Goal: Task Accomplishment & Management: Manage account settings

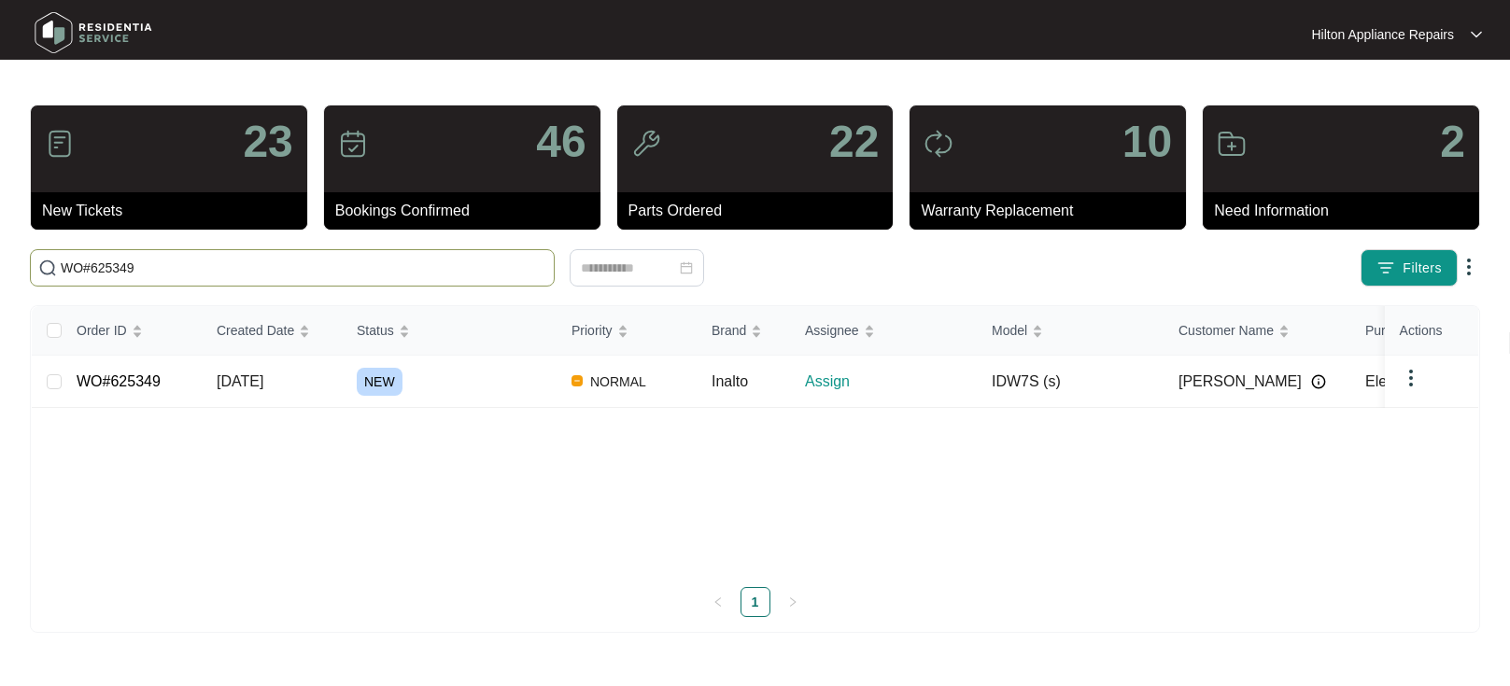
type input "WO#625349"
click at [263, 378] on span "[DATE]" at bounding box center [240, 382] width 47 height 16
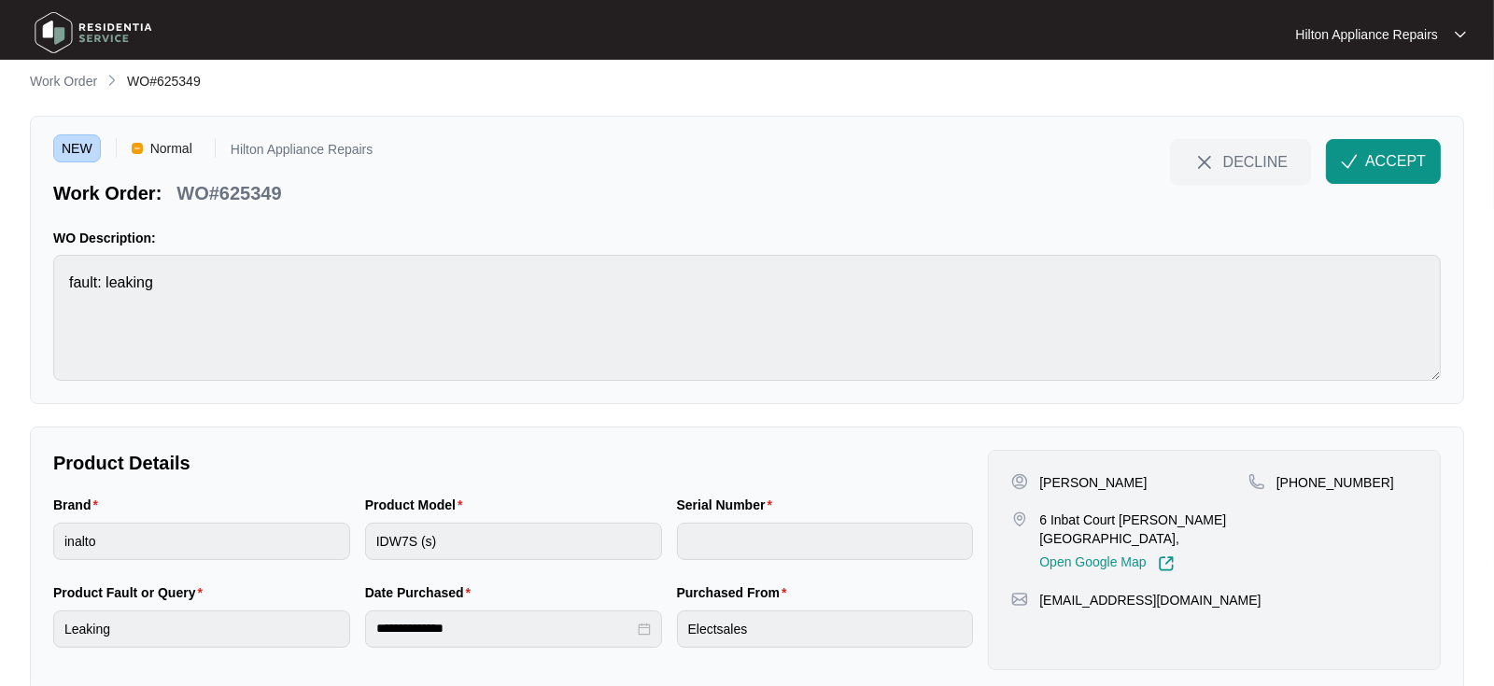
scroll to position [48, 0]
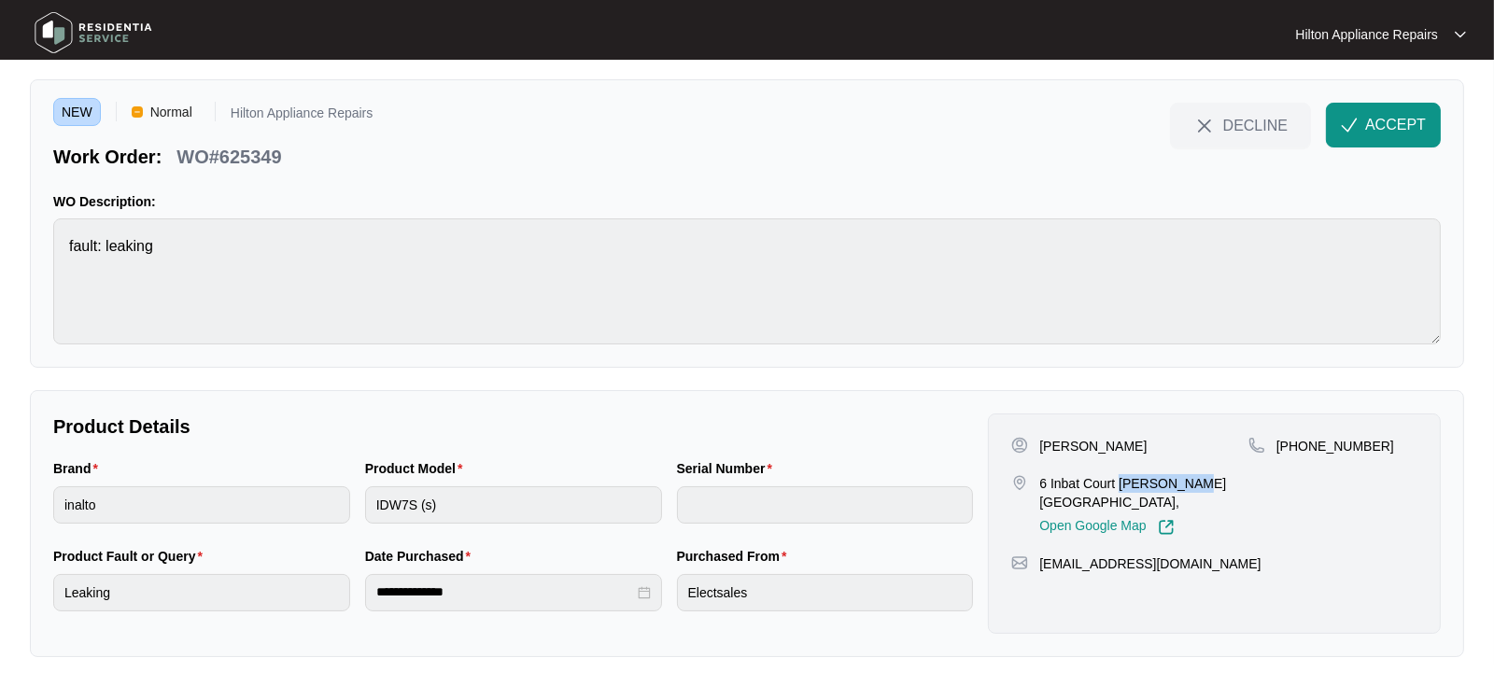
drag, startPoint x: 1189, startPoint y: 484, endPoint x: 1118, endPoint y: 478, distance: 71.2
click at [1118, 478] on p "6 Inbat Court [PERSON_NAME] [GEOGRAPHIC_DATA]," at bounding box center [1143, 492] width 209 height 37
copy p "[PERSON_NAME]"
click at [1384, 126] on span "ACCEPT" at bounding box center [1395, 125] width 61 height 22
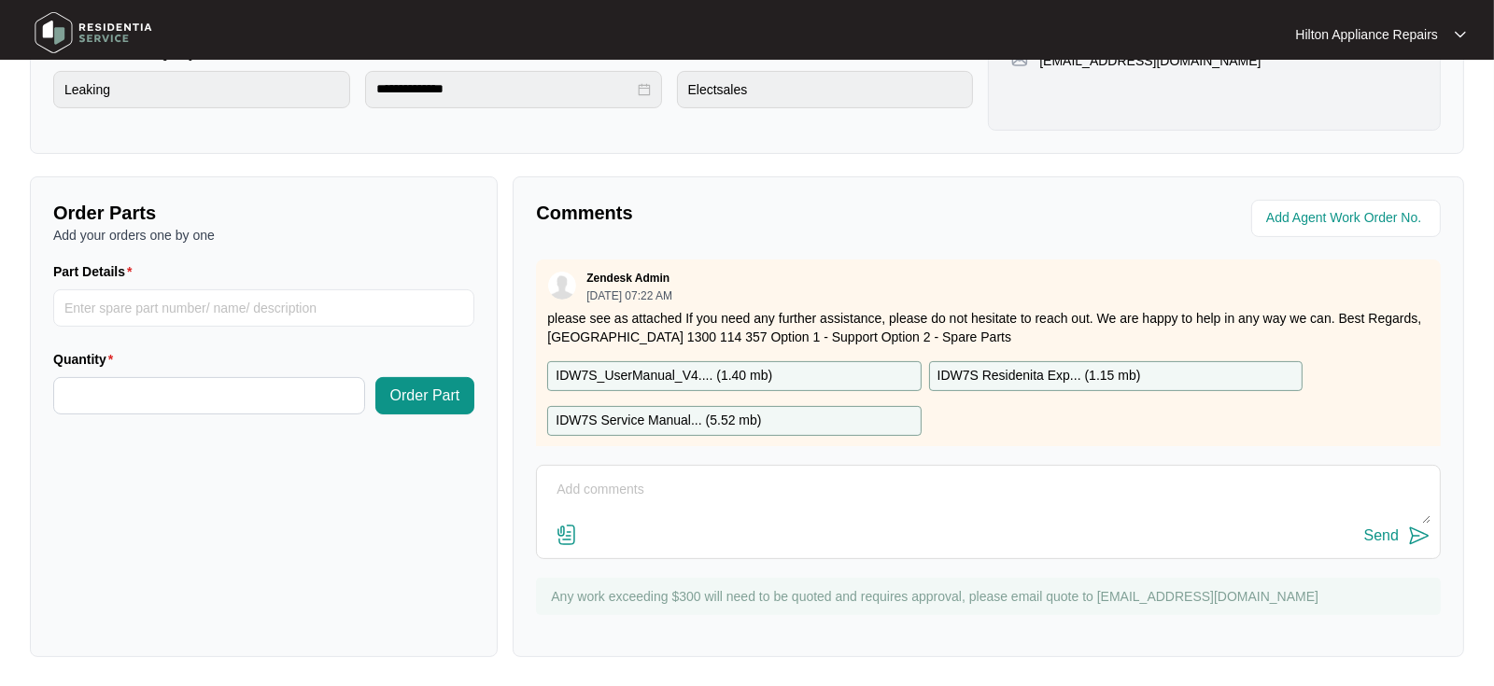
scroll to position [32, 0]
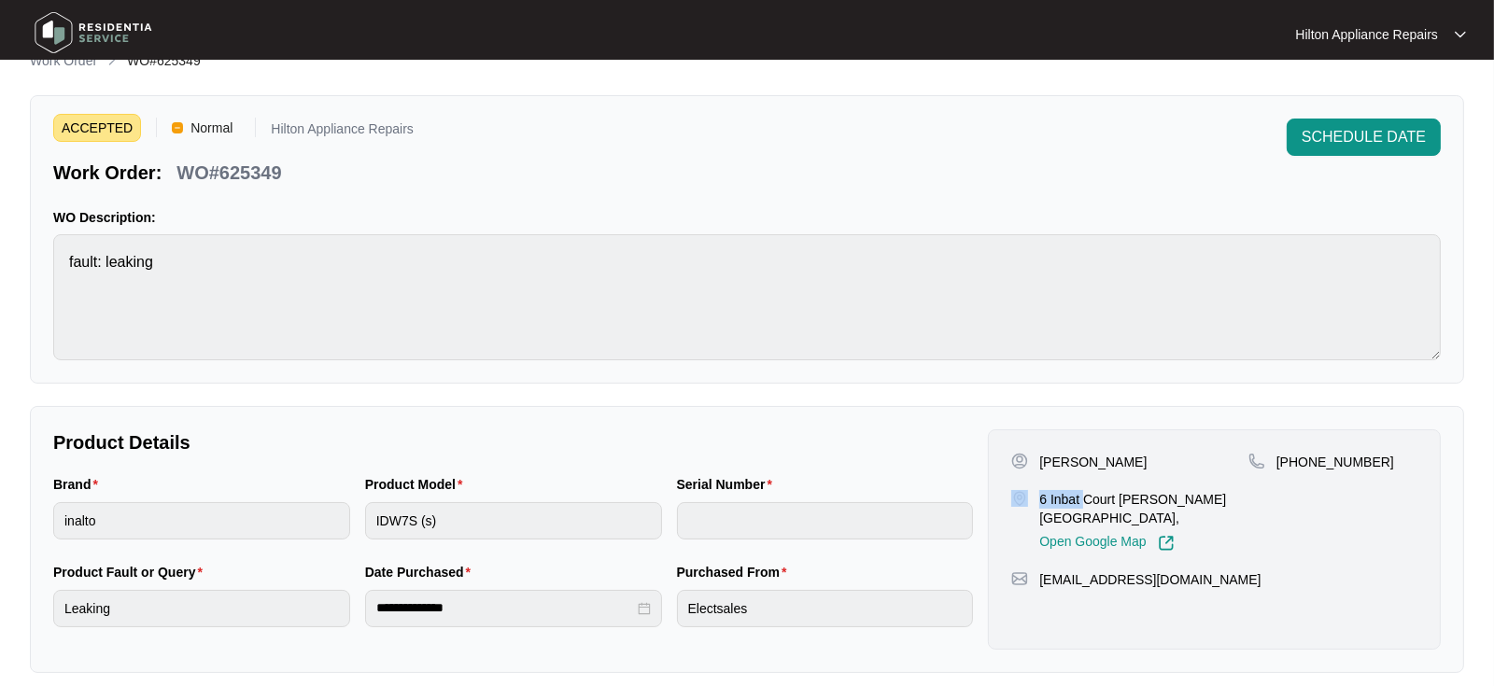
drag, startPoint x: 1082, startPoint y: 499, endPoint x: 1026, endPoint y: 498, distance: 56.0
click at [1026, 498] on div "6 Inbat [GEOGRAPHIC_DATA][PERSON_NAME], Open Google Map" at bounding box center [1129, 521] width 237 height 62
copy div "6 Inbat"
click at [1229, 515] on div "6 Inbat [GEOGRAPHIC_DATA][PERSON_NAME], Open Google Map" at bounding box center [1129, 521] width 237 height 62
drag, startPoint x: 1194, startPoint y: 502, endPoint x: 1028, endPoint y: 492, distance: 166.5
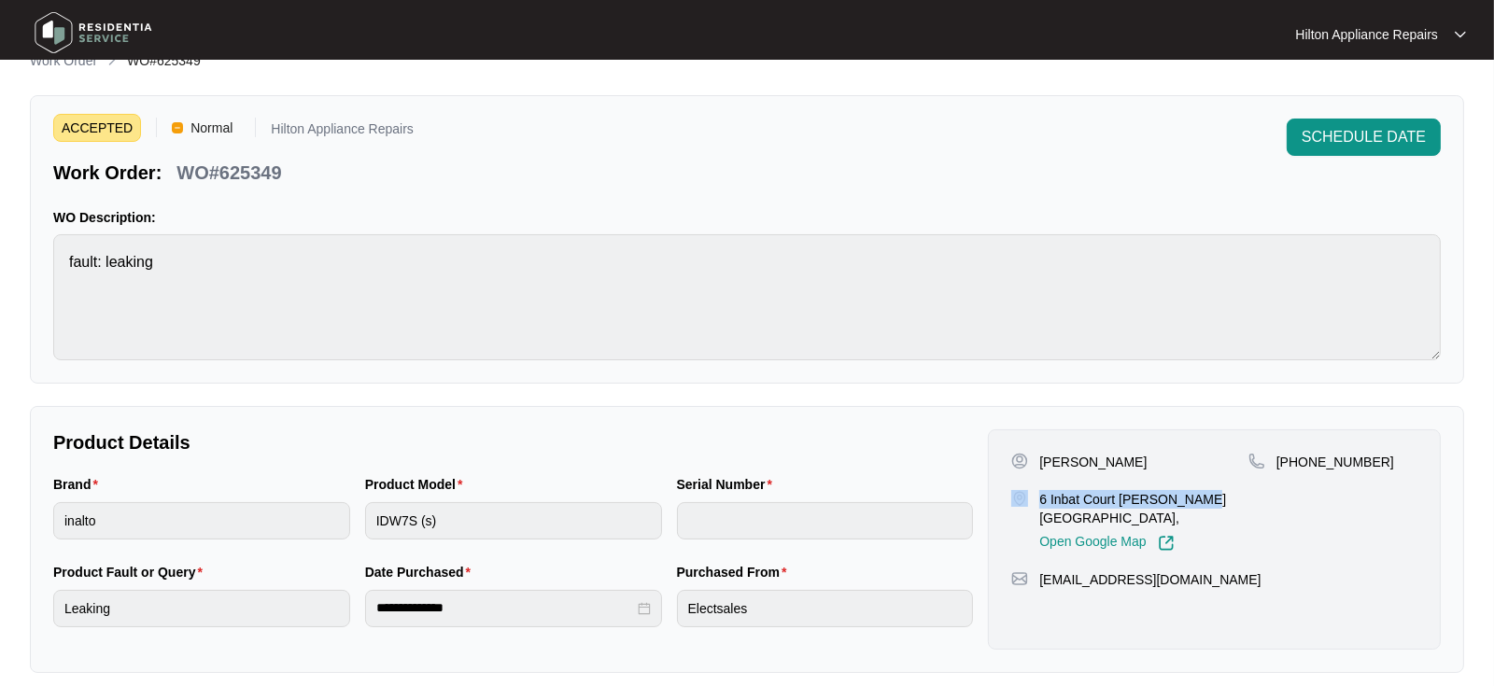
click at [1028, 492] on div "6 Inbat [GEOGRAPHIC_DATA][PERSON_NAME], Open Google Map" at bounding box center [1129, 521] width 237 height 62
copy div "6 Inbat Court [PERSON_NAME]"
drag, startPoint x: 1065, startPoint y: 459, endPoint x: 1025, endPoint y: 459, distance: 40.2
click at [1025, 459] on div "[PERSON_NAME]" at bounding box center [1129, 462] width 237 height 19
copy div "[PERSON_NAME]"
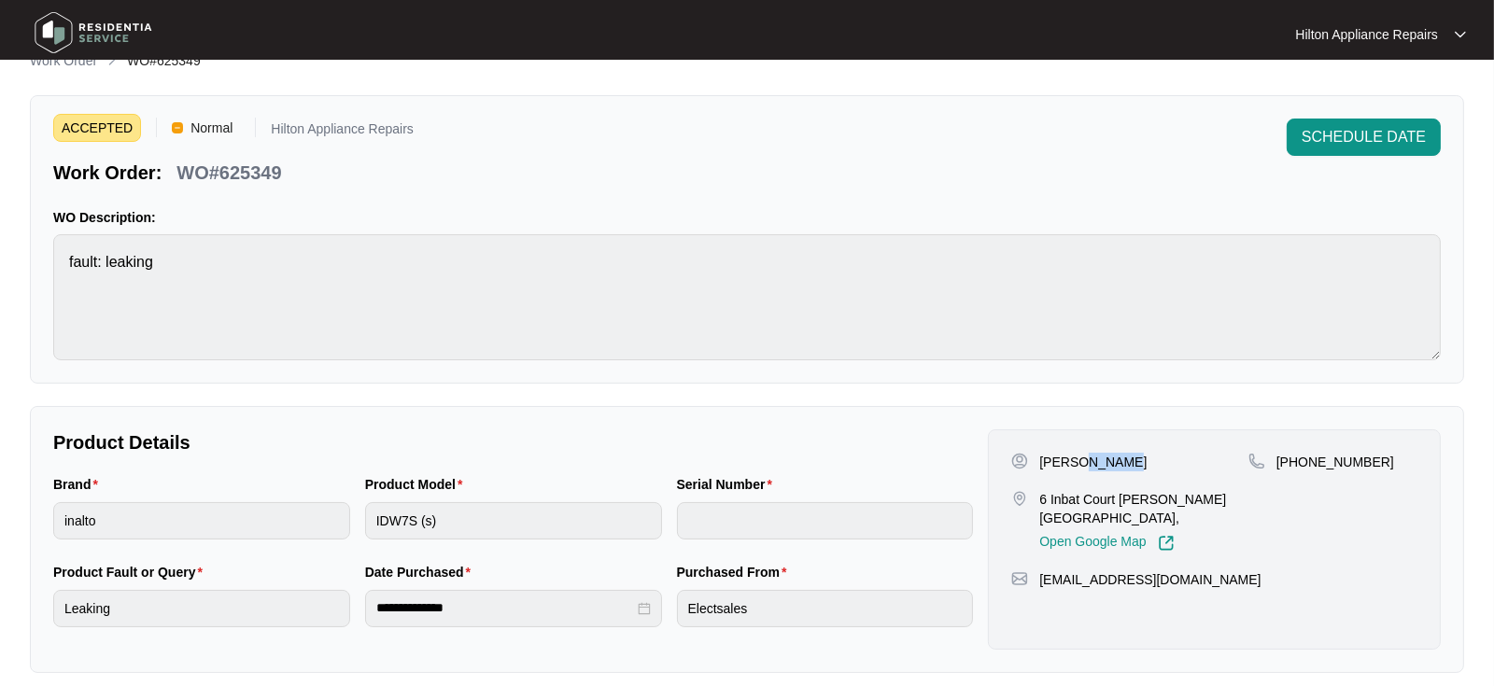
drag, startPoint x: 1121, startPoint y: 463, endPoint x: 1078, endPoint y: 465, distance: 43.9
click at [1078, 465] on div "[PERSON_NAME]" at bounding box center [1129, 462] width 237 height 19
copy p "[PERSON_NAME]"
drag, startPoint x: 1365, startPoint y: 458, endPoint x: 1299, endPoint y: 463, distance: 66.5
click at [1299, 463] on span "[PHONE_NUMBER]" at bounding box center [1335, 462] width 118 height 15
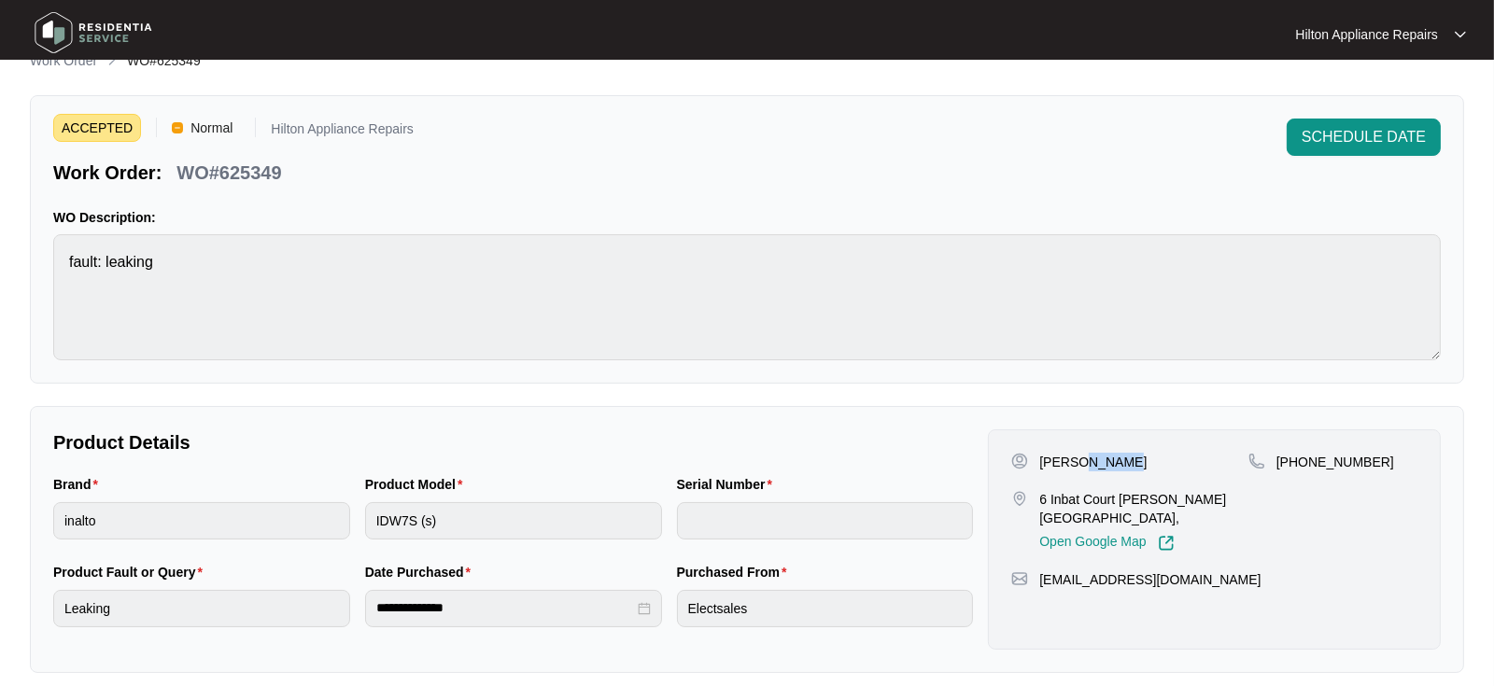
copy span "455145663"
drag, startPoint x: 1207, startPoint y: 560, endPoint x: 1038, endPoint y: 559, distance: 169.0
click at [1038, 571] on div "[EMAIL_ADDRESS][DOMAIN_NAME]" at bounding box center [1214, 580] width 406 height 19
copy p "[EMAIL_ADDRESS][DOMAIN_NAME]"
click at [307, 526] on div "Brand inalto Product Model IDW7S (s) Serial Number" at bounding box center [513, 518] width 935 height 88
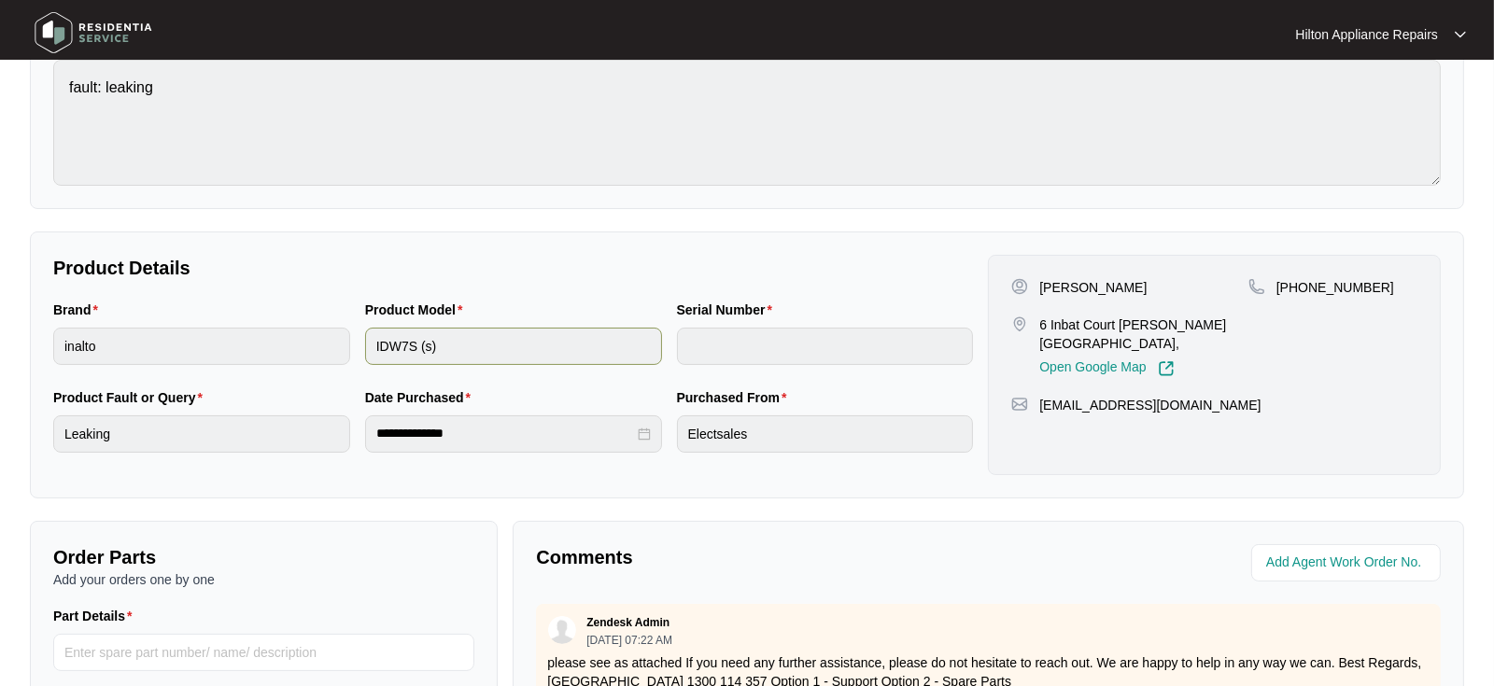
scroll to position [207, 0]
click at [298, 339] on div "Brand inalto Product Model IDW7S (s) Serial Number" at bounding box center [513, 343] width 935 height 88
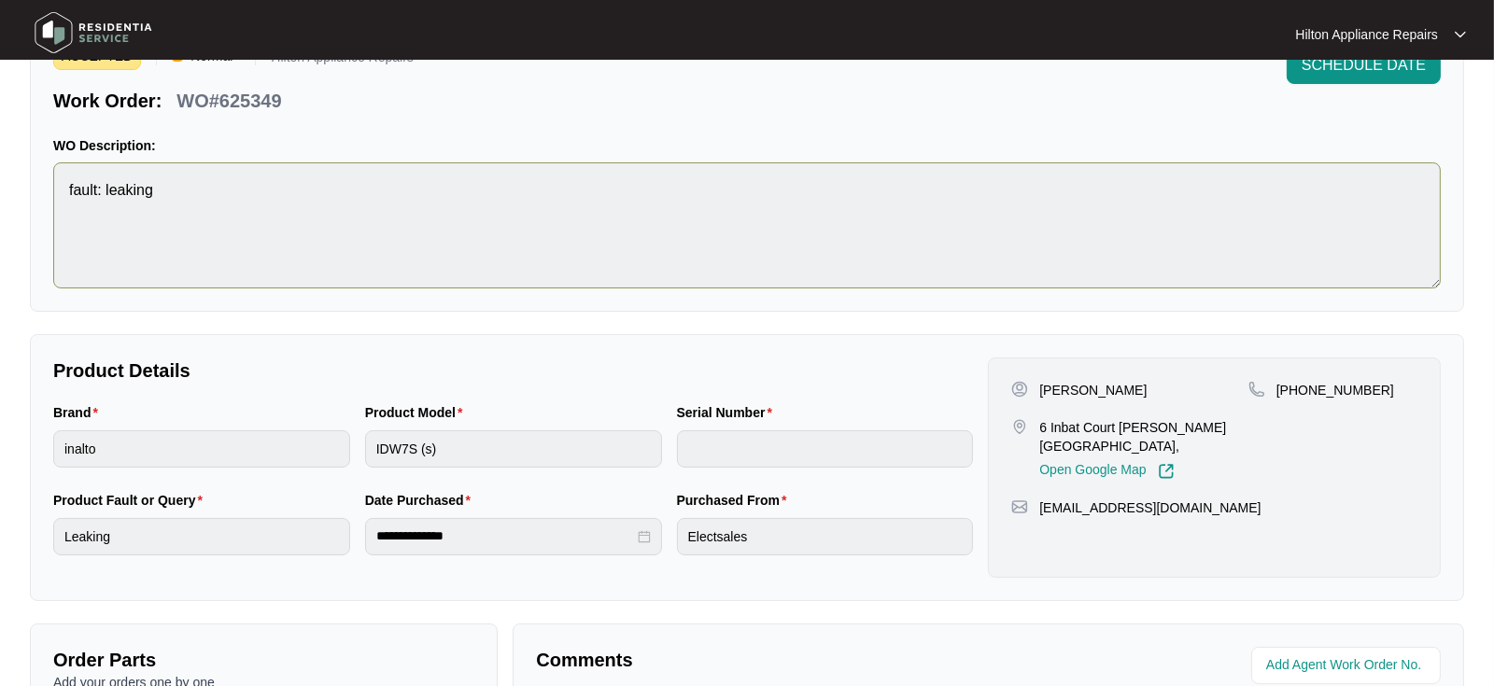
scroll to position [0, 0]
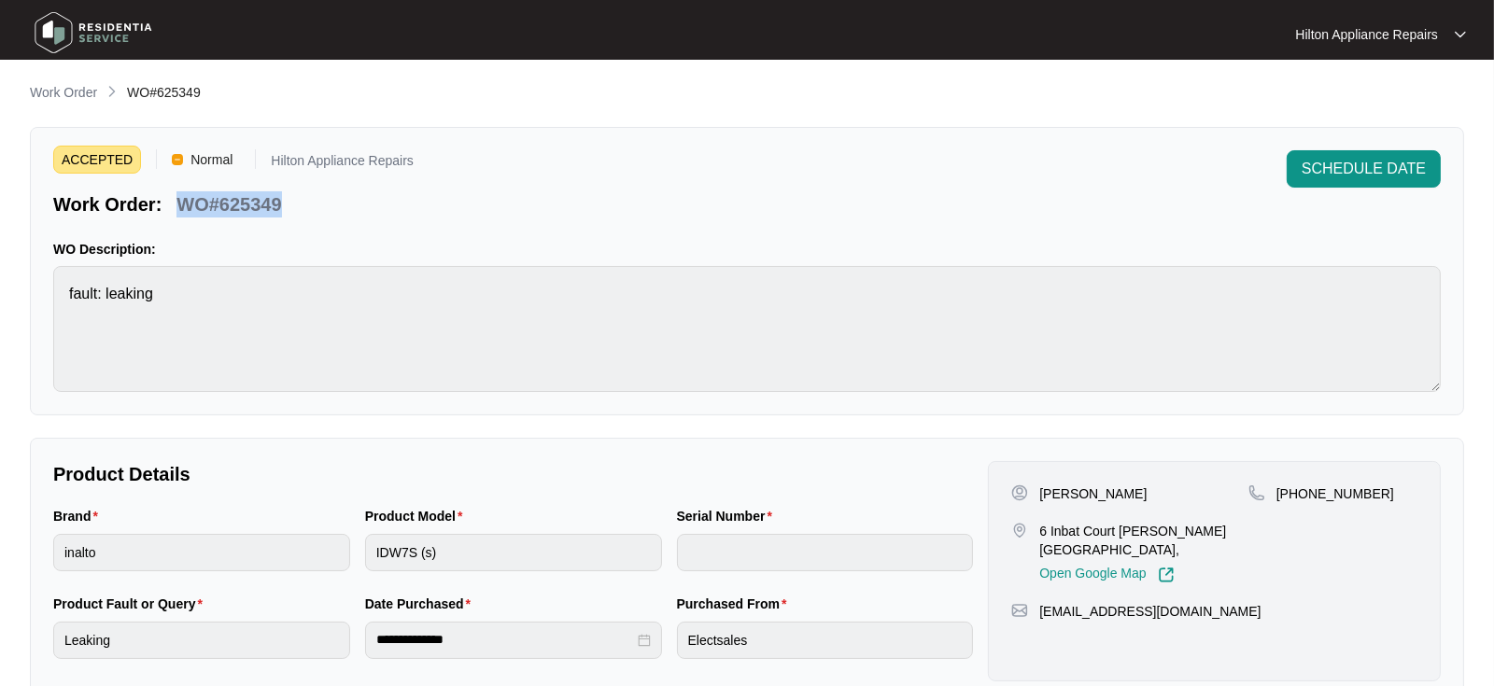
drag, startPoint x: 303, startPoint y: 209, endPoint x: 175, endPoint y: 210, distance: 128.9
click at [175, 210] on div "Work Order: WO#625349" at bounding box center [233, 201] width 360 height 33
copy p "WO#625349"
click at [243, 552] on div "Brand inalto Product Model IDW7S (s) Serial Number" at bounding box center [513, 550] width 935 height 88
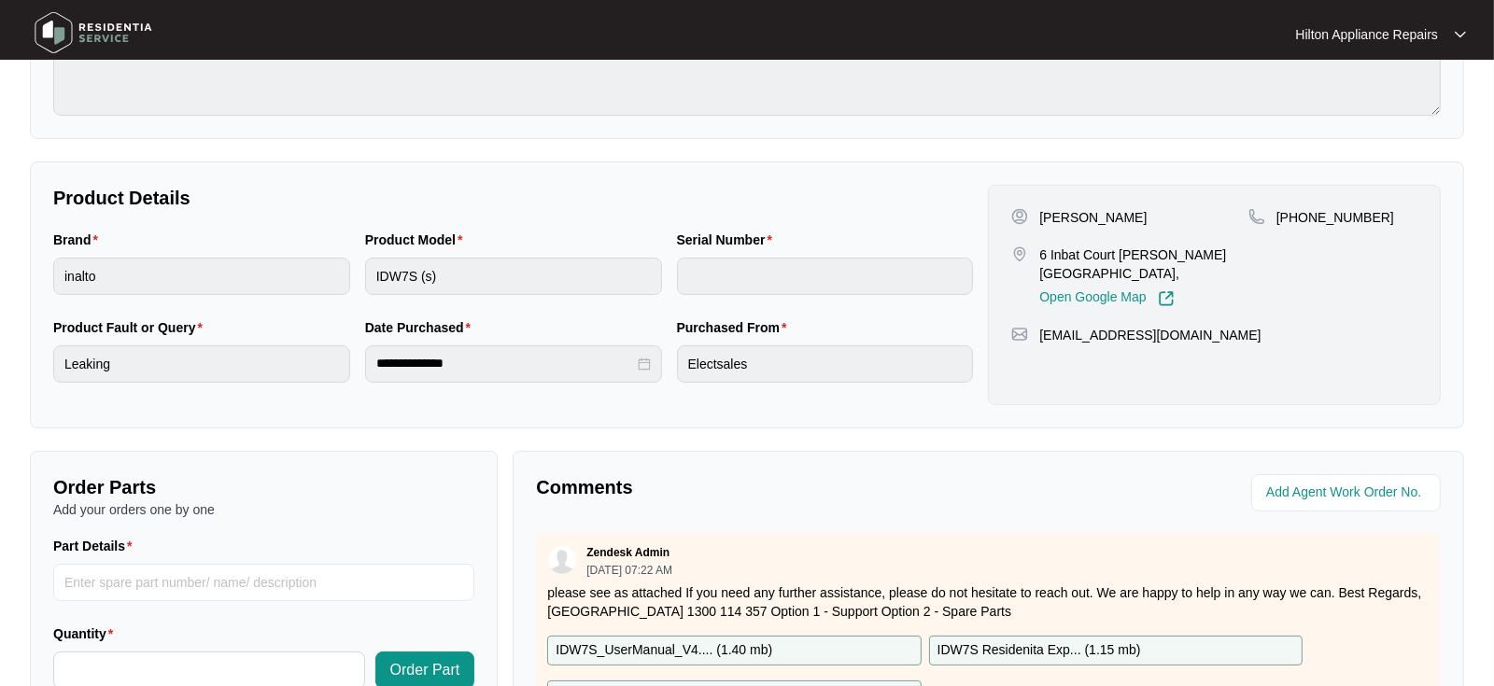
scroll to position [518, 0]
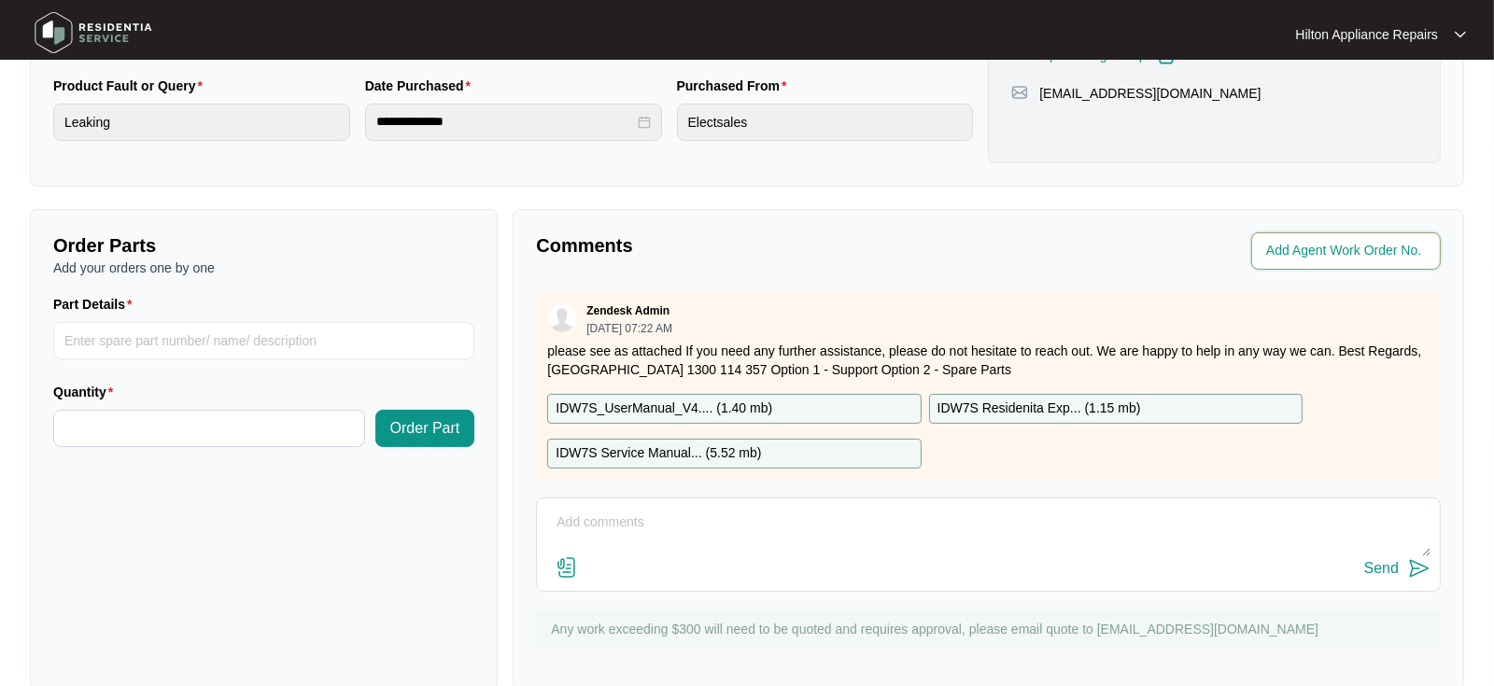
click at [1307, 247] on input "string" at bounding box center [1347, 251] width 163 height 22
type input "41521"
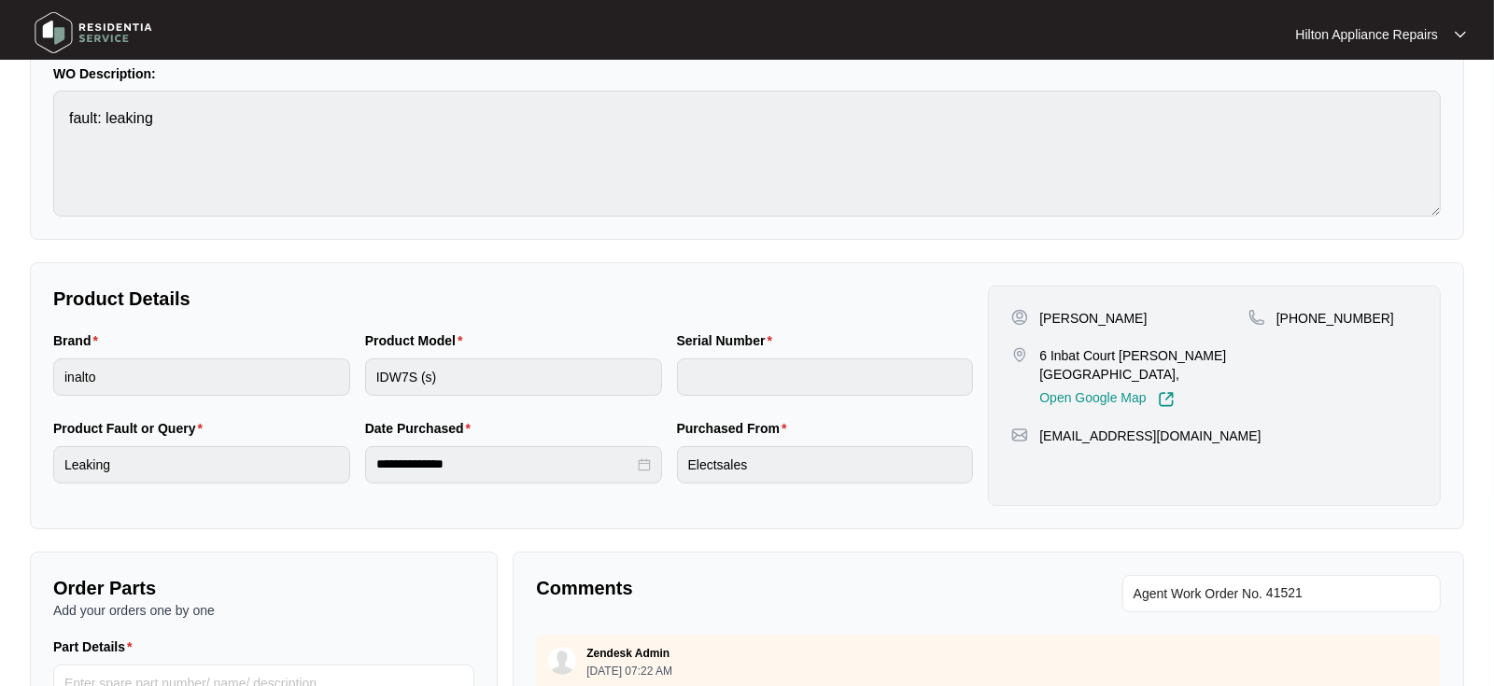
scroll to position [0, 0]
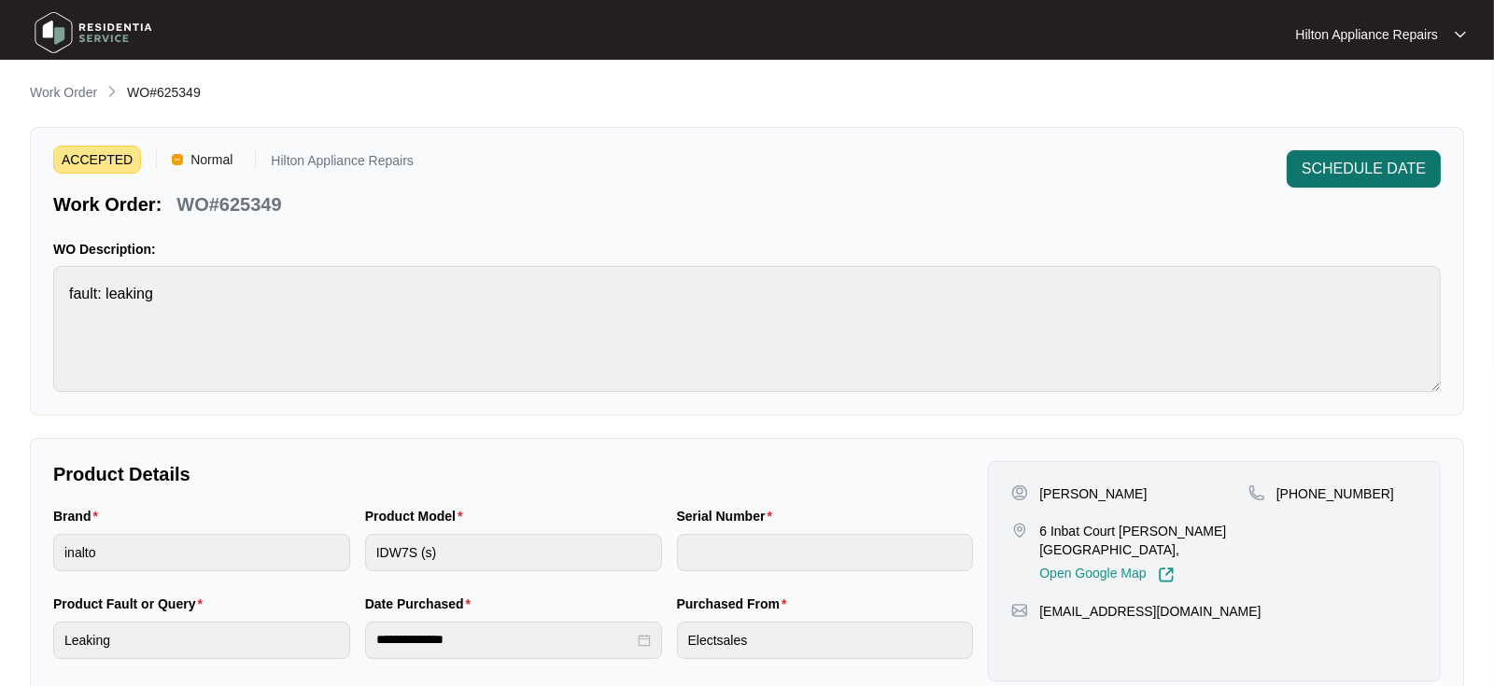
click at [1357, 166] on span "SCHEDULE DATE" at bounding box center [1364, 169] width 124 height 22
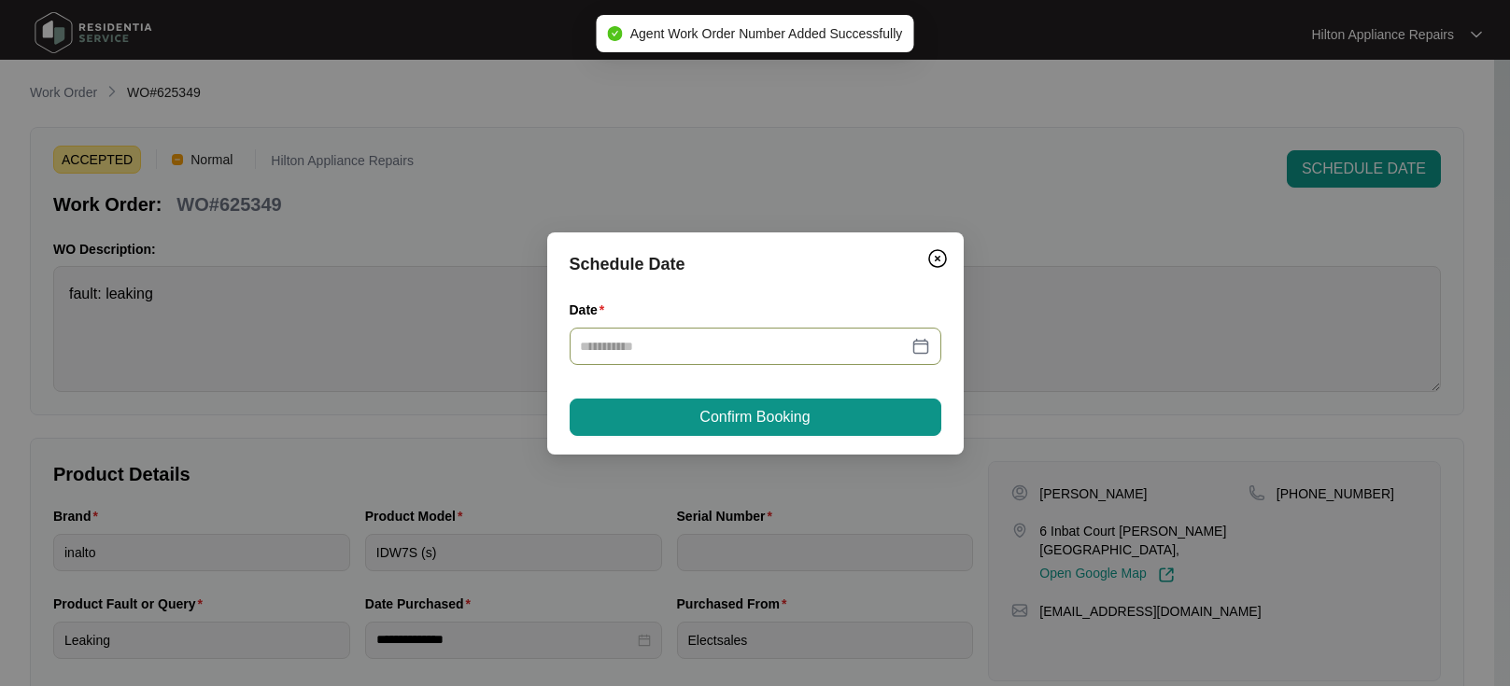
click at [919, 342] on div at bounding box center [755, 346] width 349 height 21
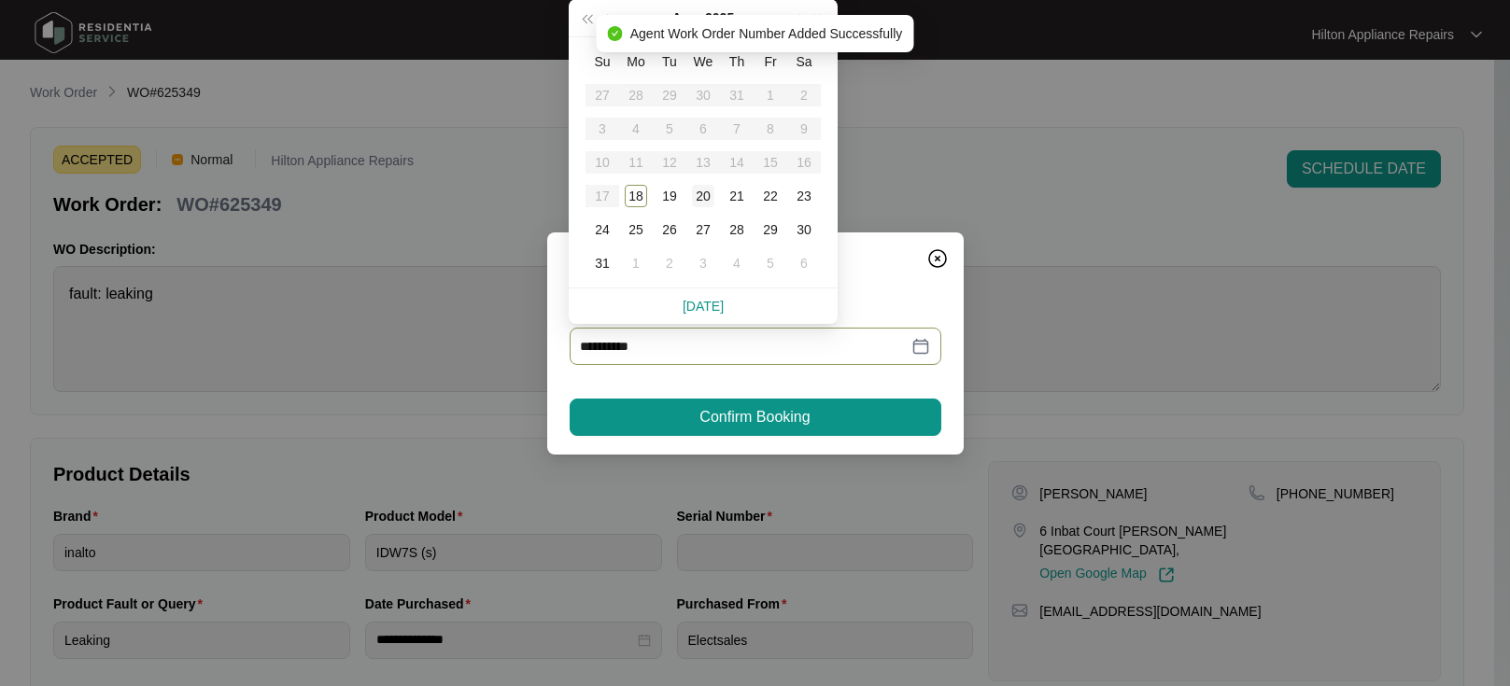
type input "**********"
click at [671, 192] on div "19" at bounding box center [669, 196] width 22 height 22
type input "**********"
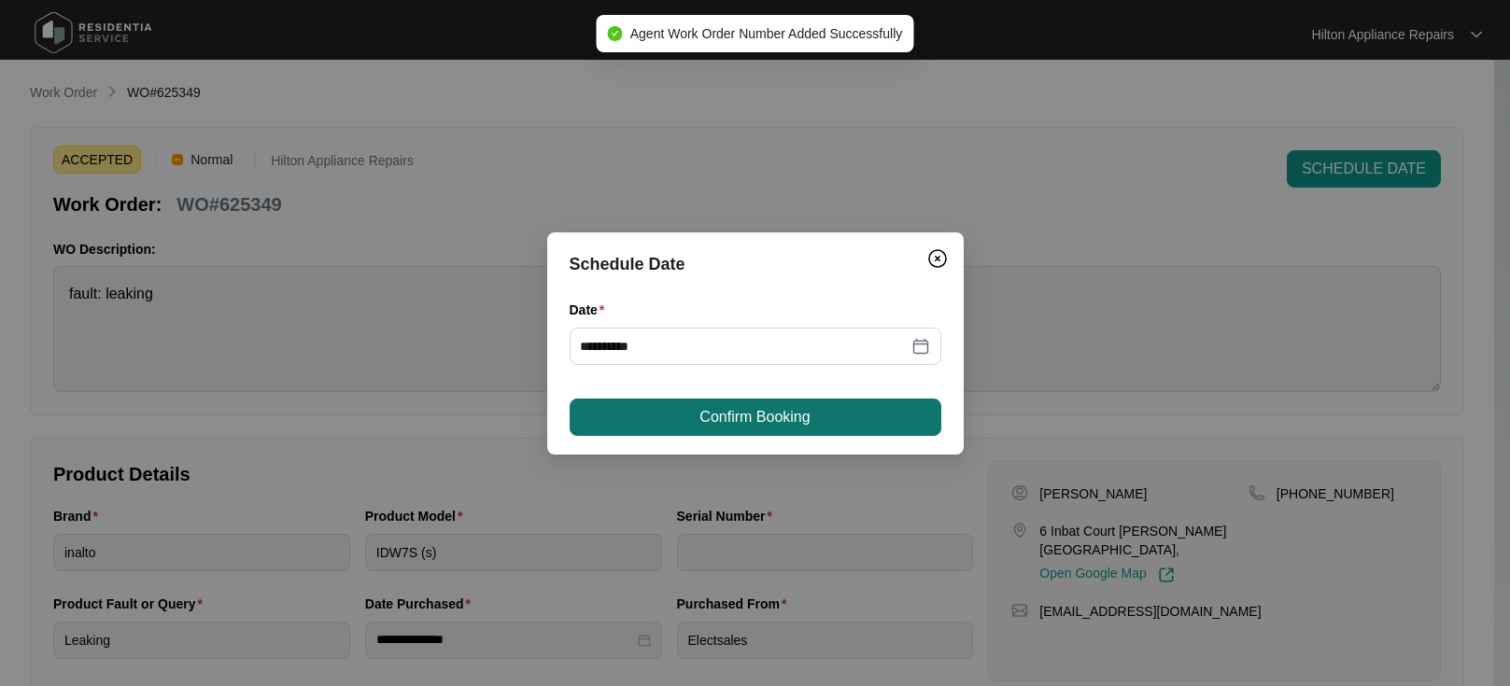
click at [724, 419] on span "Confirm Booking" at bounding box center [754, 417] width 110 height 22
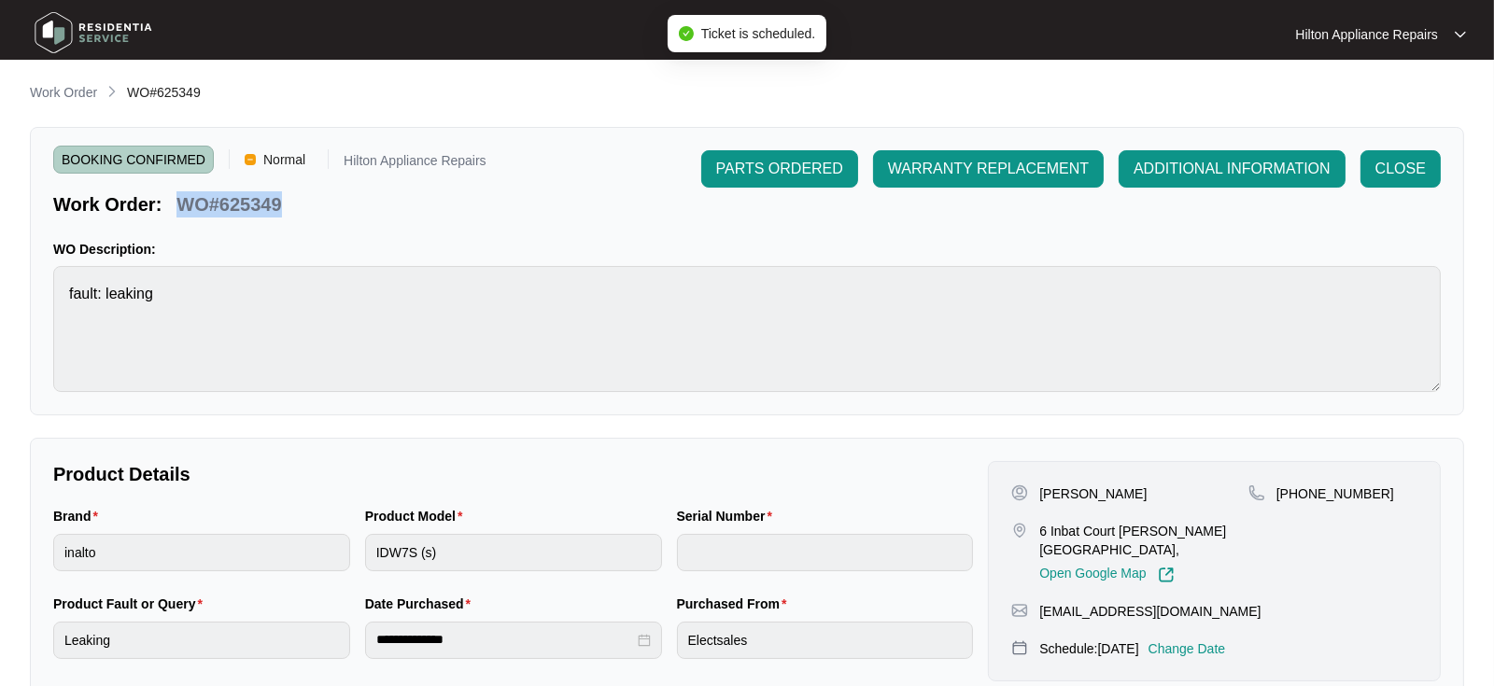
drag, startPoint x: 288, startPoint y: 209, endPoint x: 176, endPoint y: 204, distance: 111.3
click at [176, 204] on div "WO#625349" at bounding box center [229, 201] width 120 height 33
copy p "WO#625349"
click at [57, 80] on main "**********" at bounding box center [747, 619] width 1494 height 1238
click at [54, 91] on p "Work Order" at bounding box center [63, 92] width 67 height 19
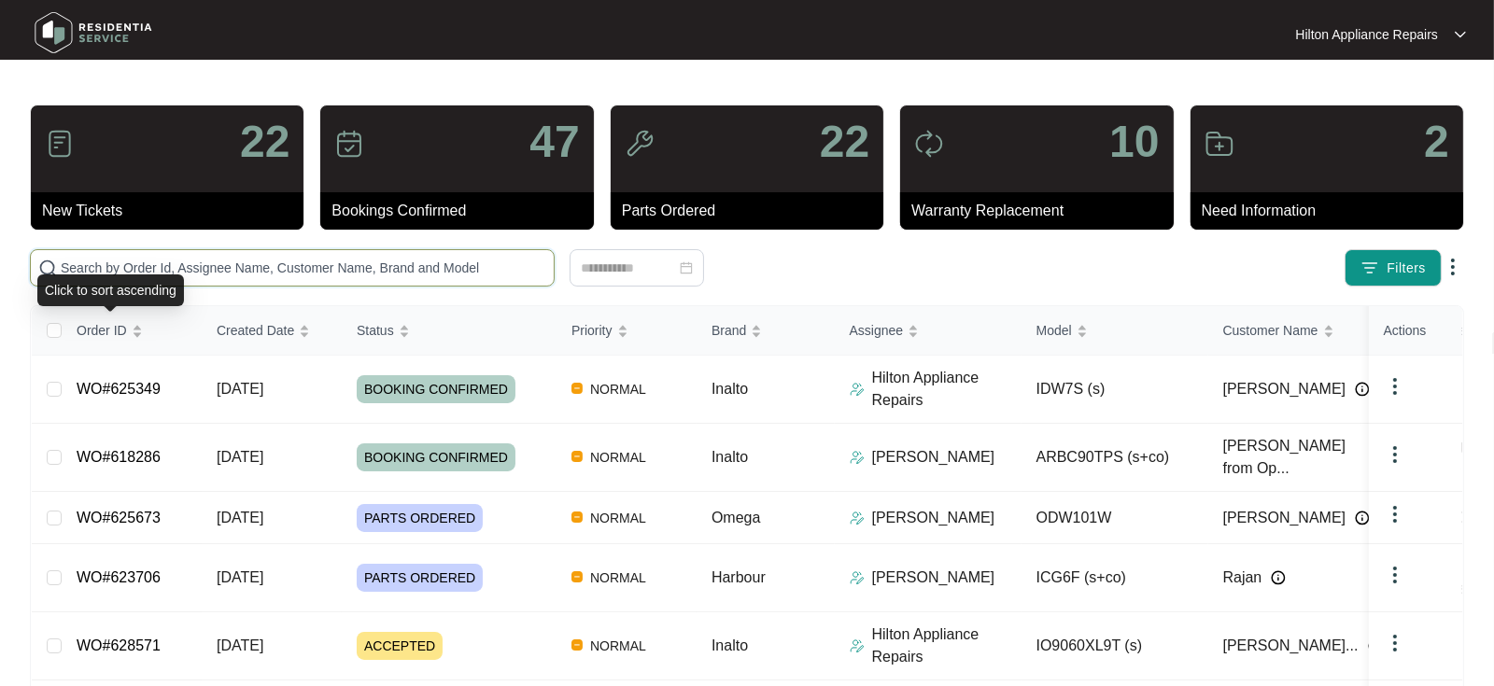
click at [81, 269] on input "text" at bounding box center [304, 268] width 486 height 21
paste input "WO#625349"
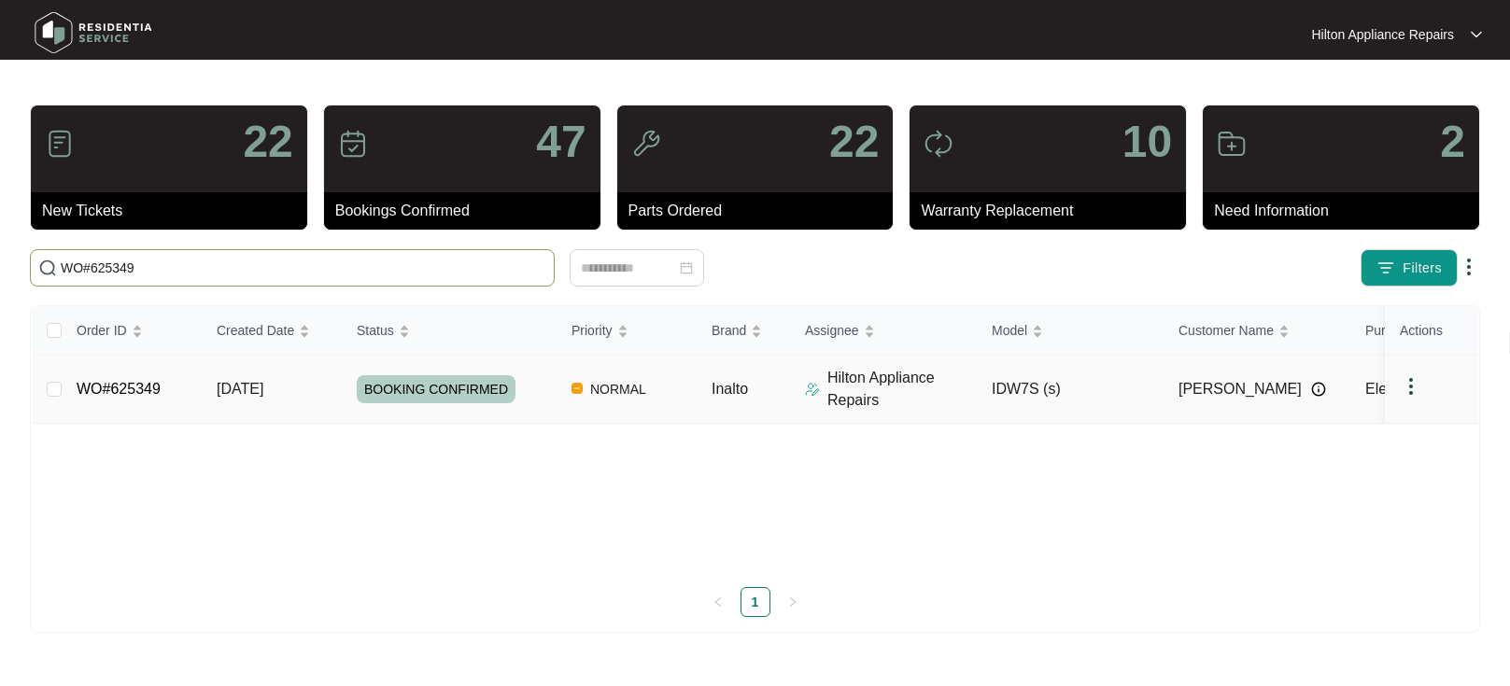
type input "WO#625349"
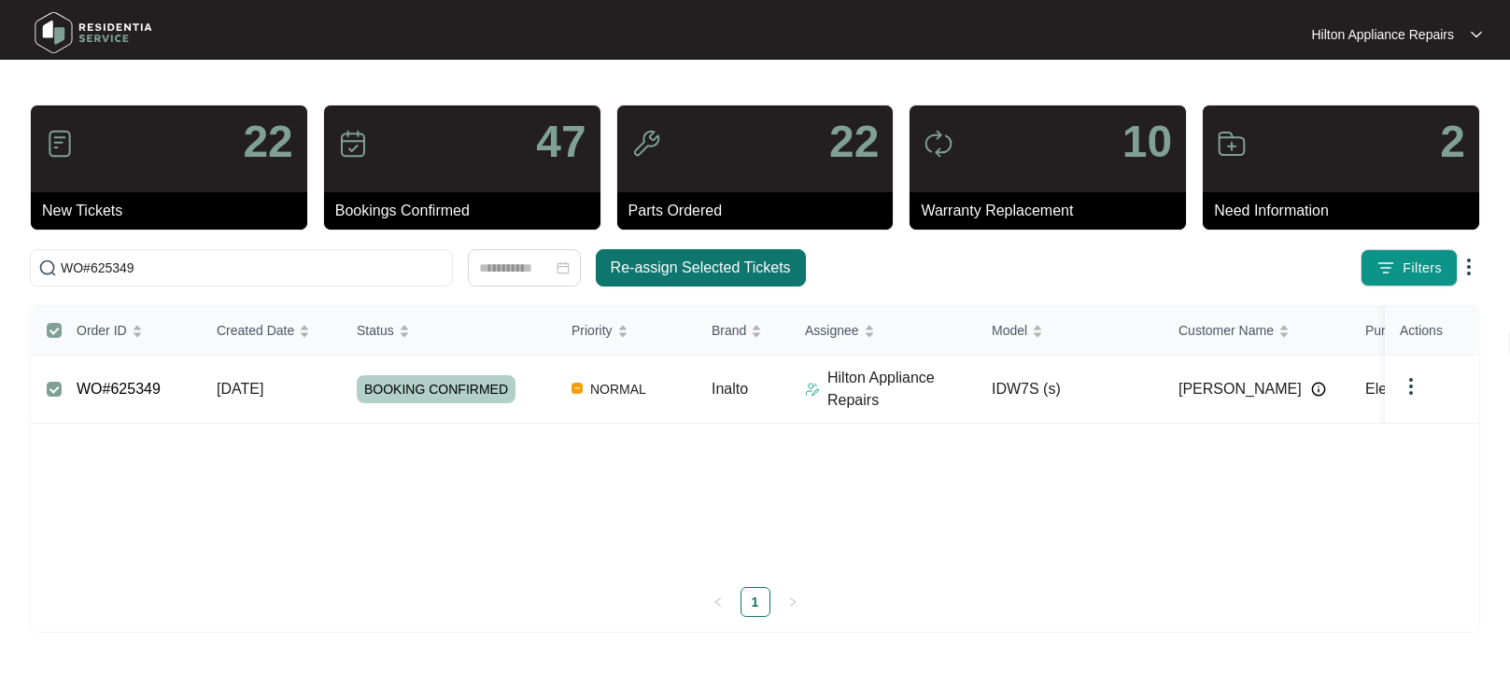
click at [664, 261] on span "Re-assign Selected Tickets" at bounding box center [701, 268] width 180 height 22
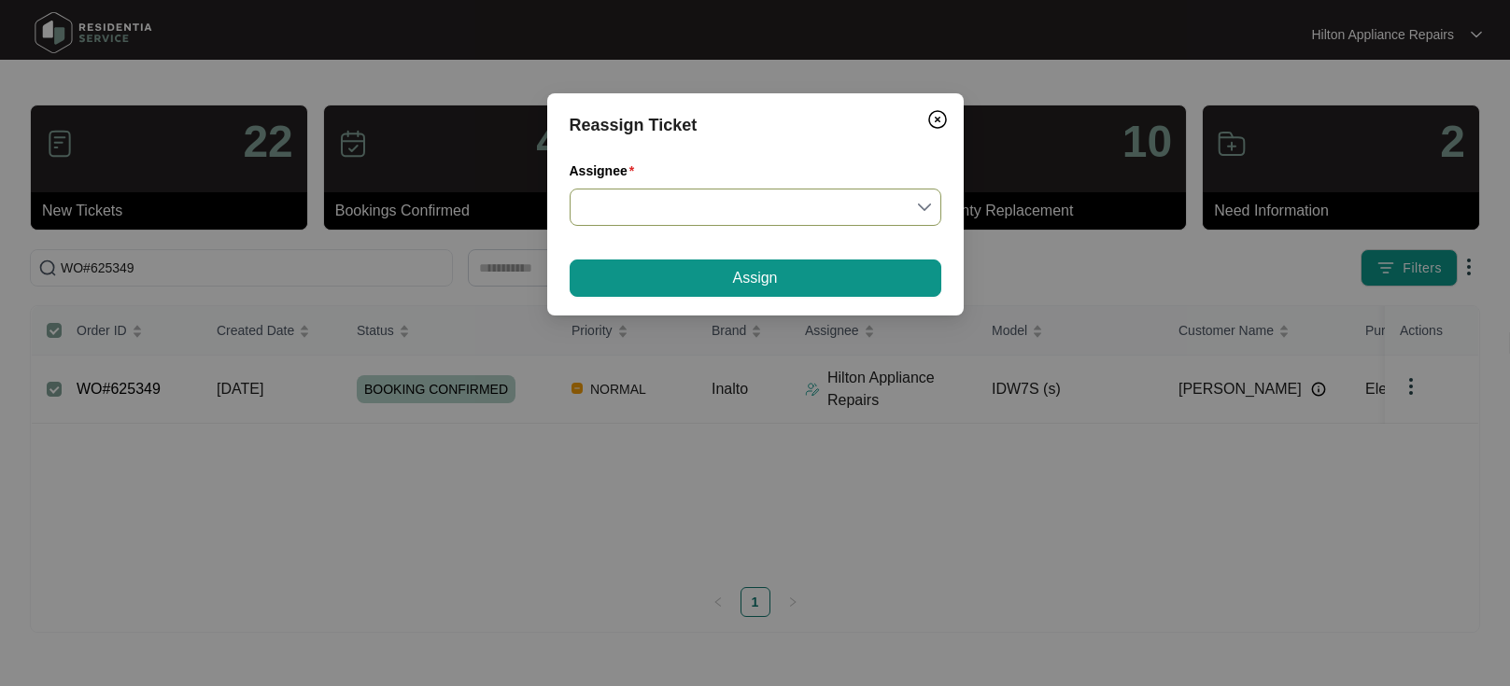
click at [924, 205] on input "Assignee" at bounding box center [755, 207] width 349 height 35
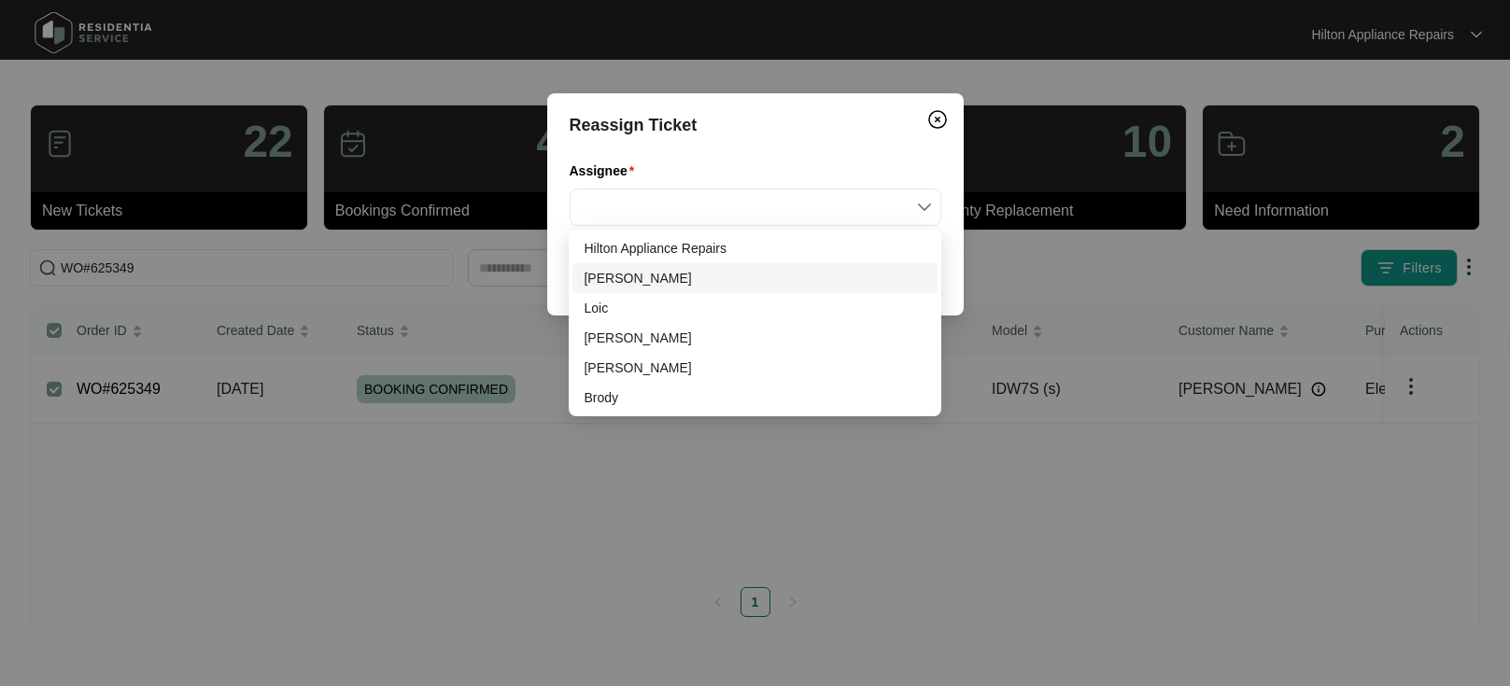
click at [641, 271] on div "[PERSON_NAME]" at bounding box center [755, 278] width 342 height 21
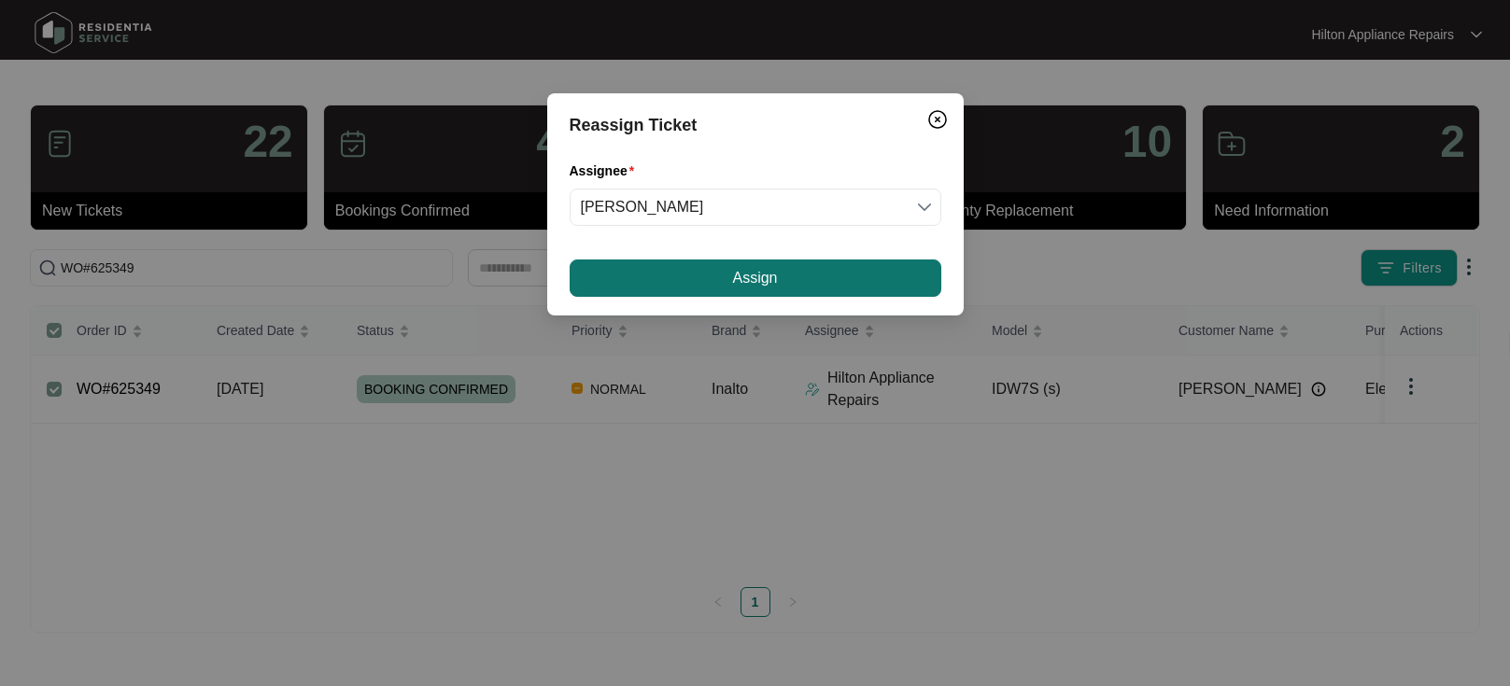
click at [710, 274] on button "Assign" at bounding box center [756, 278] width 372 height 37
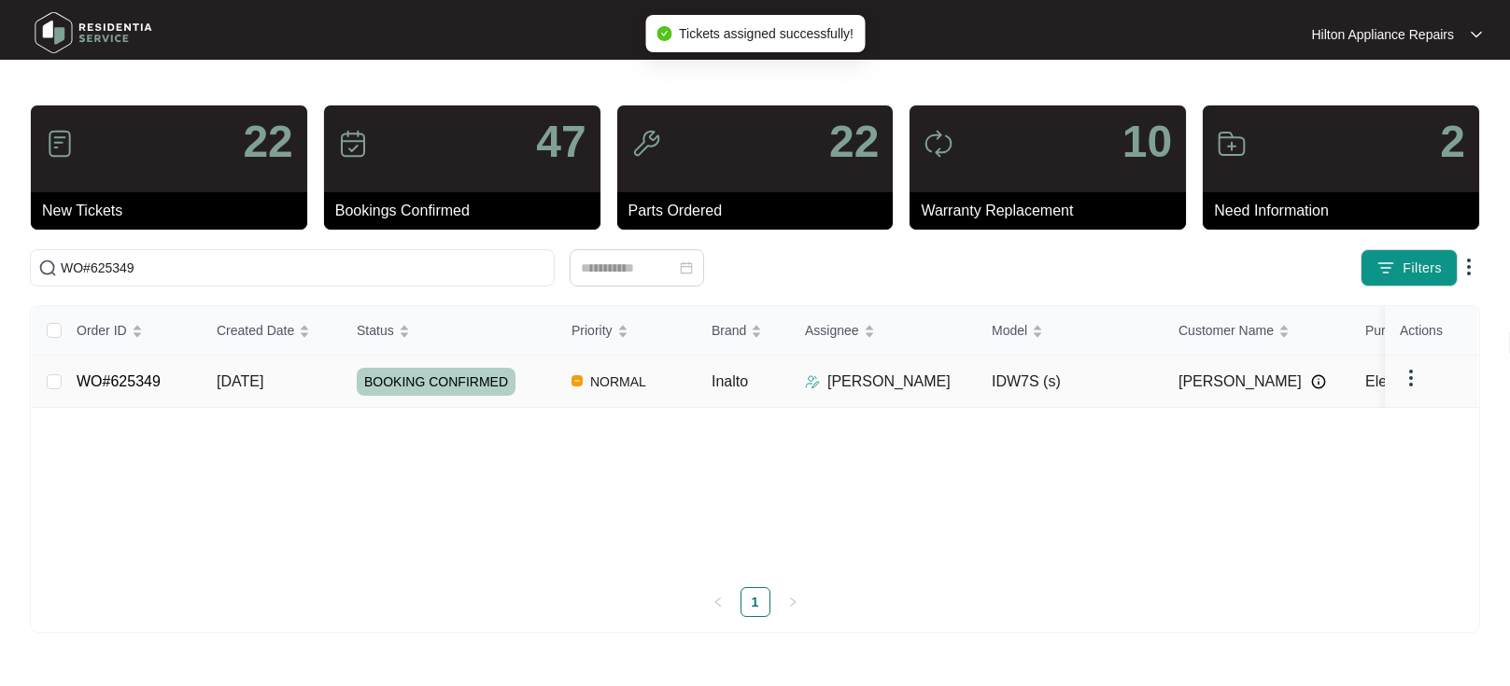
click at [253, 384] on span "[DATE]" at bounding box center [240, 382] width 47 height 16
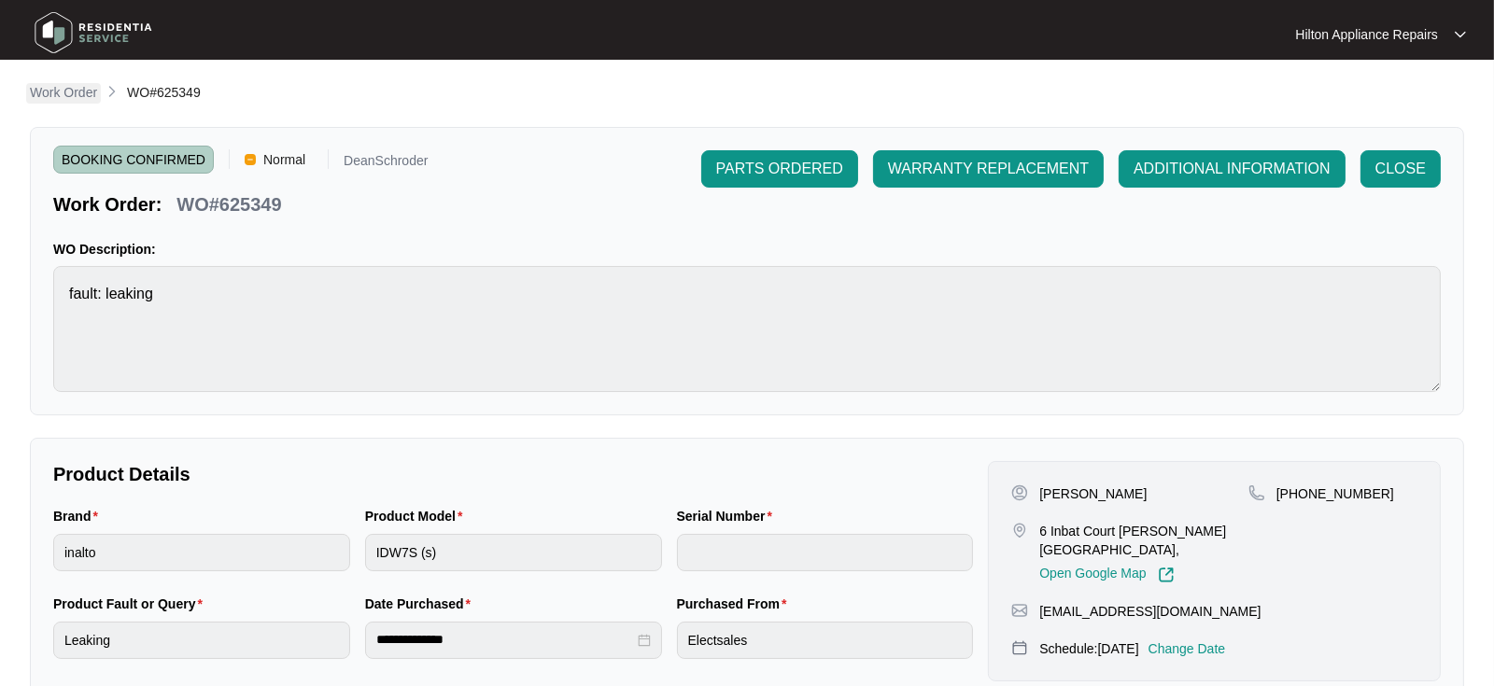
click at [58, 88] on p "Work Order" at bounding box center [63, 92] width 67 height 19
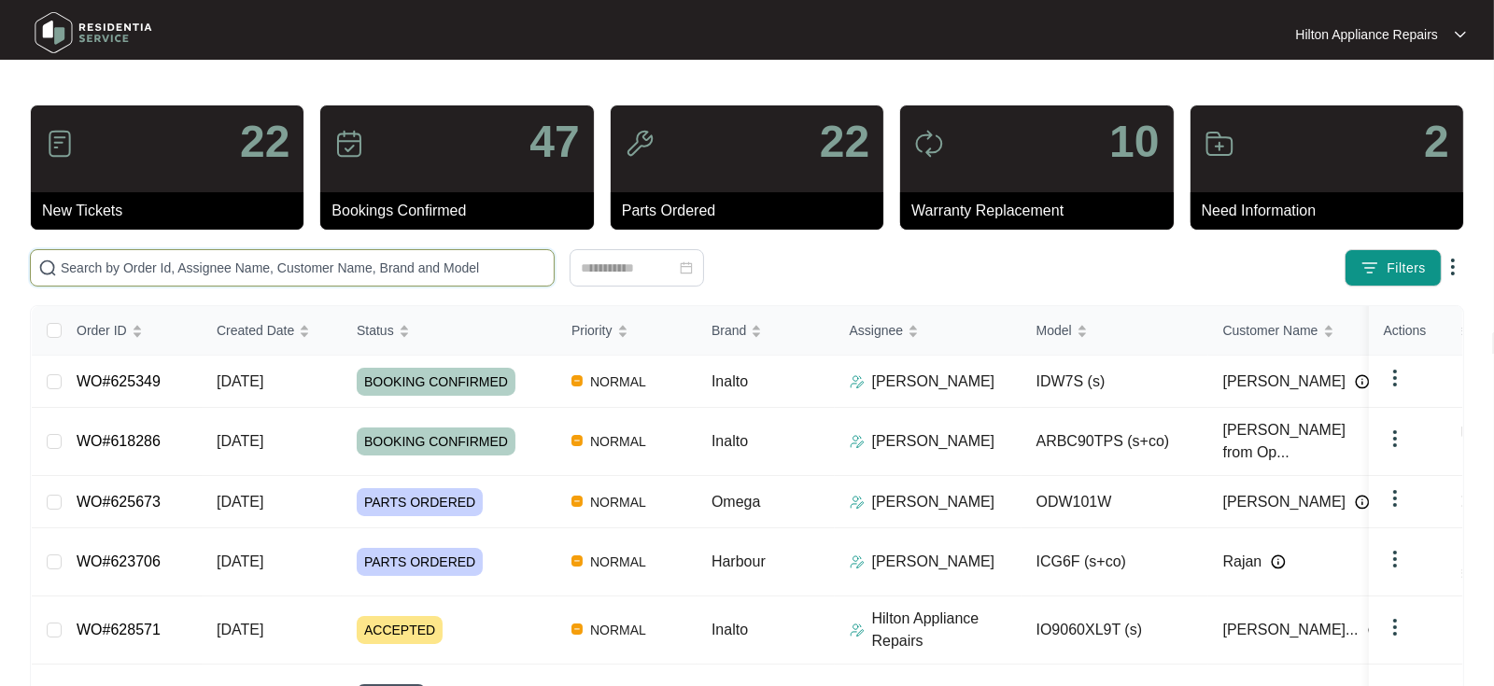
click at [106, 261] on input "text" at bounding box center [304, 268] width 486 height 21
paste input "WO#627509"
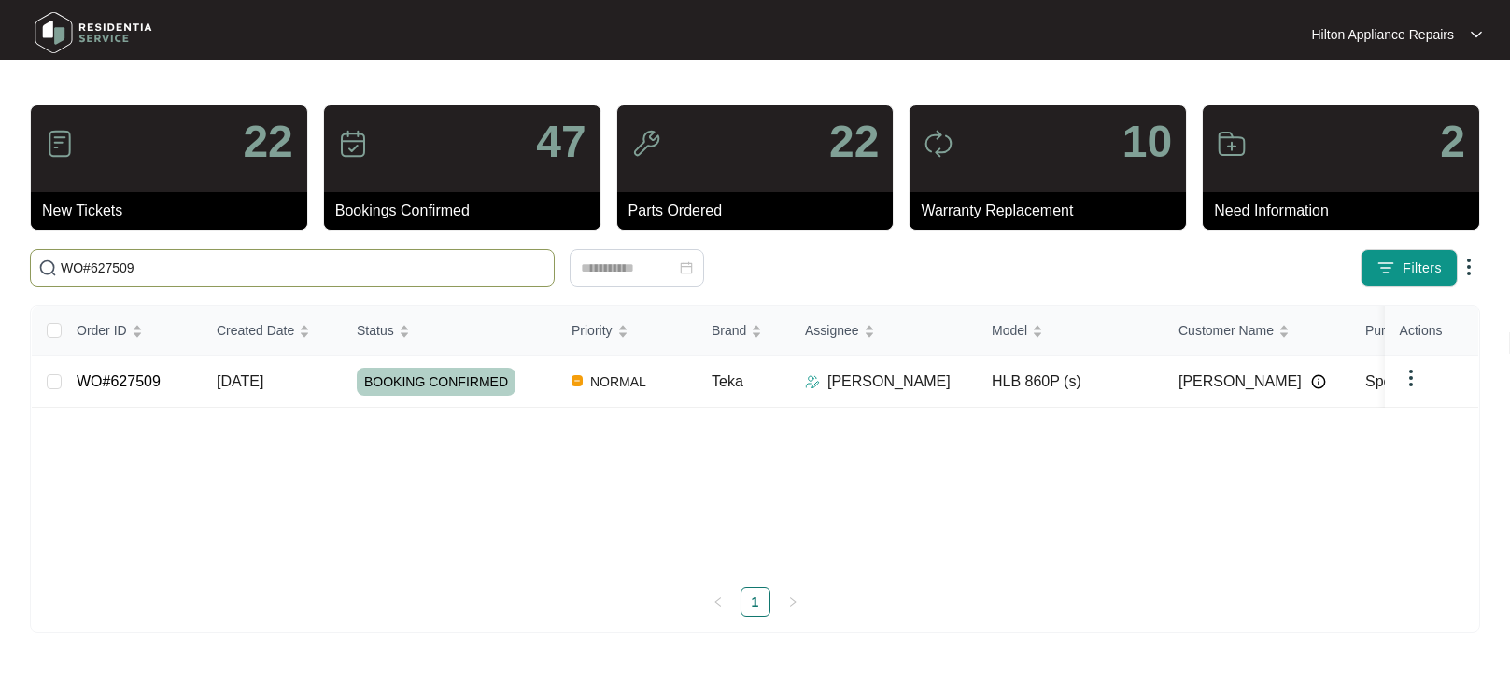
type input "WO#627509"
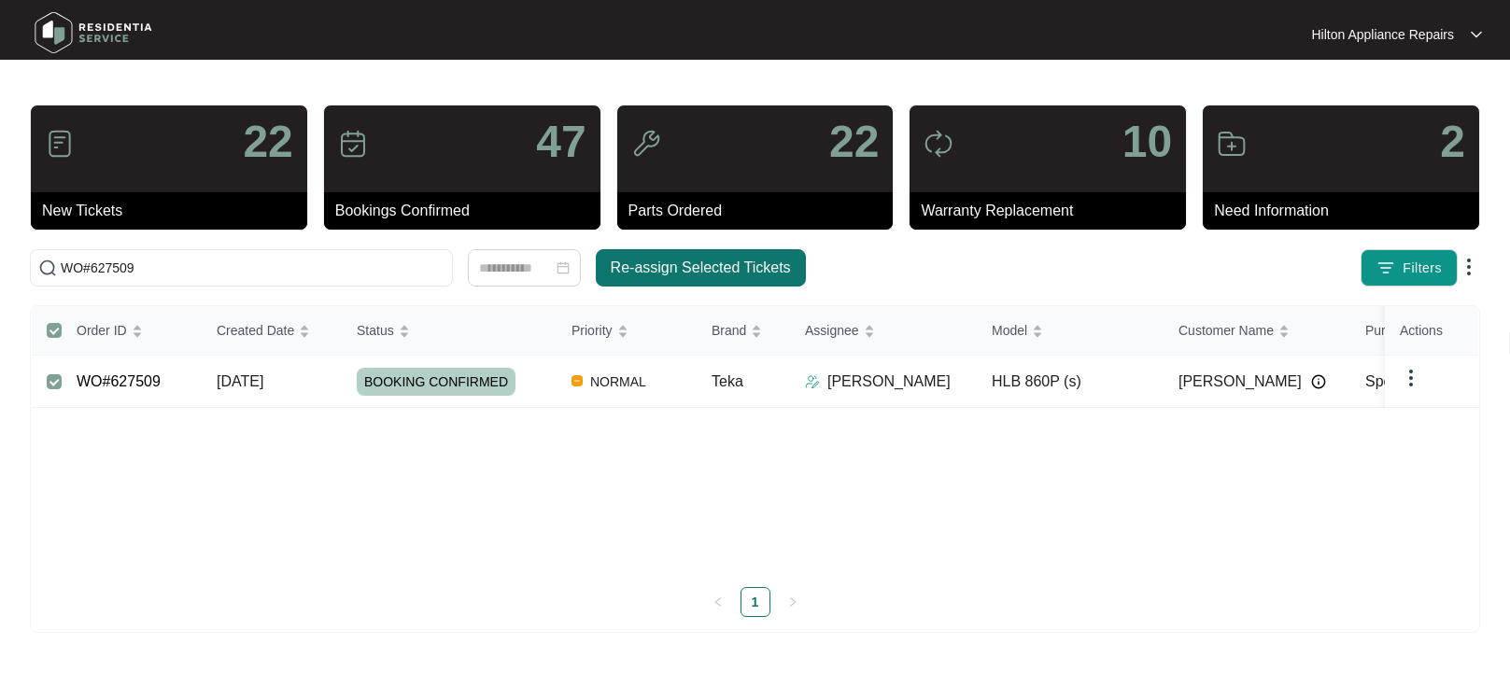
click at [712, 270] on span "Re-assign Selected Tickets" at bounding box center [701, 268] width 180 height 22
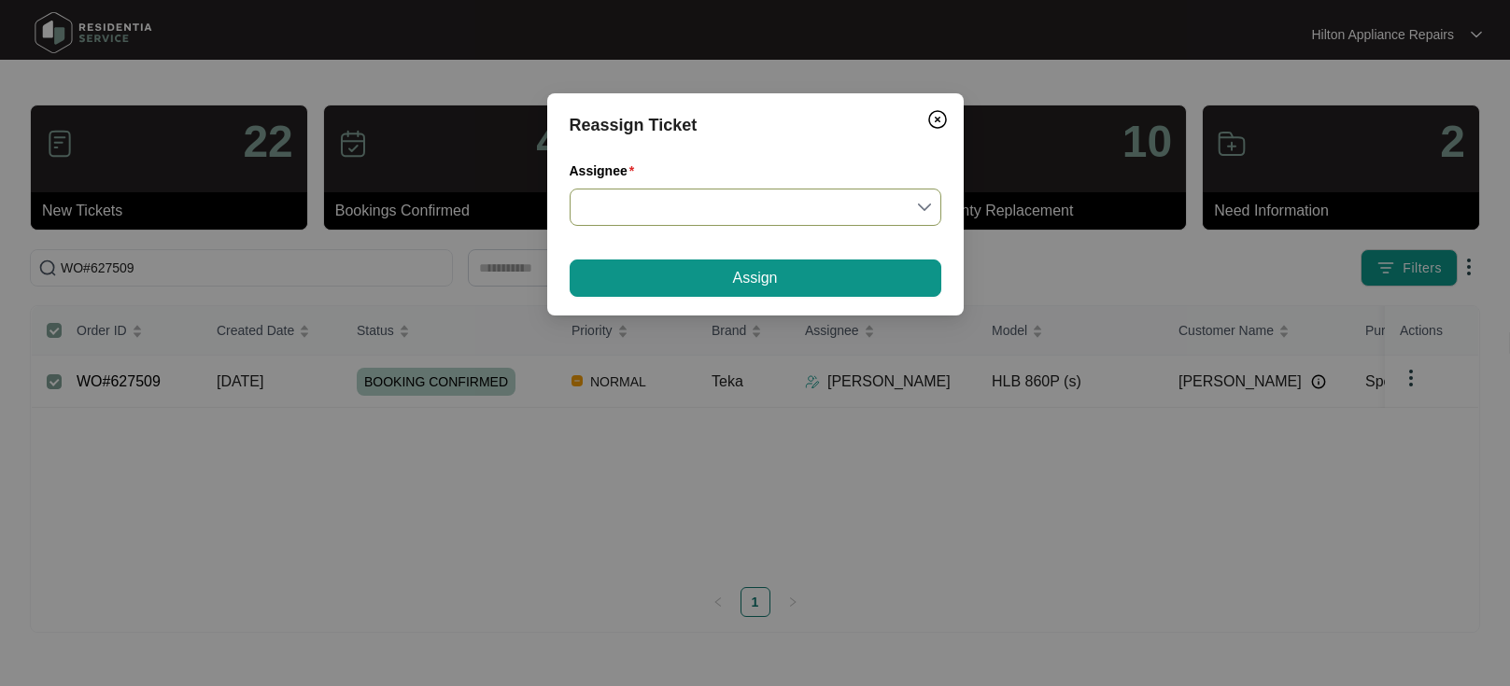
click at [919, 205] on input "Assignee" at bounding box center [755, 207] width 349 height 35
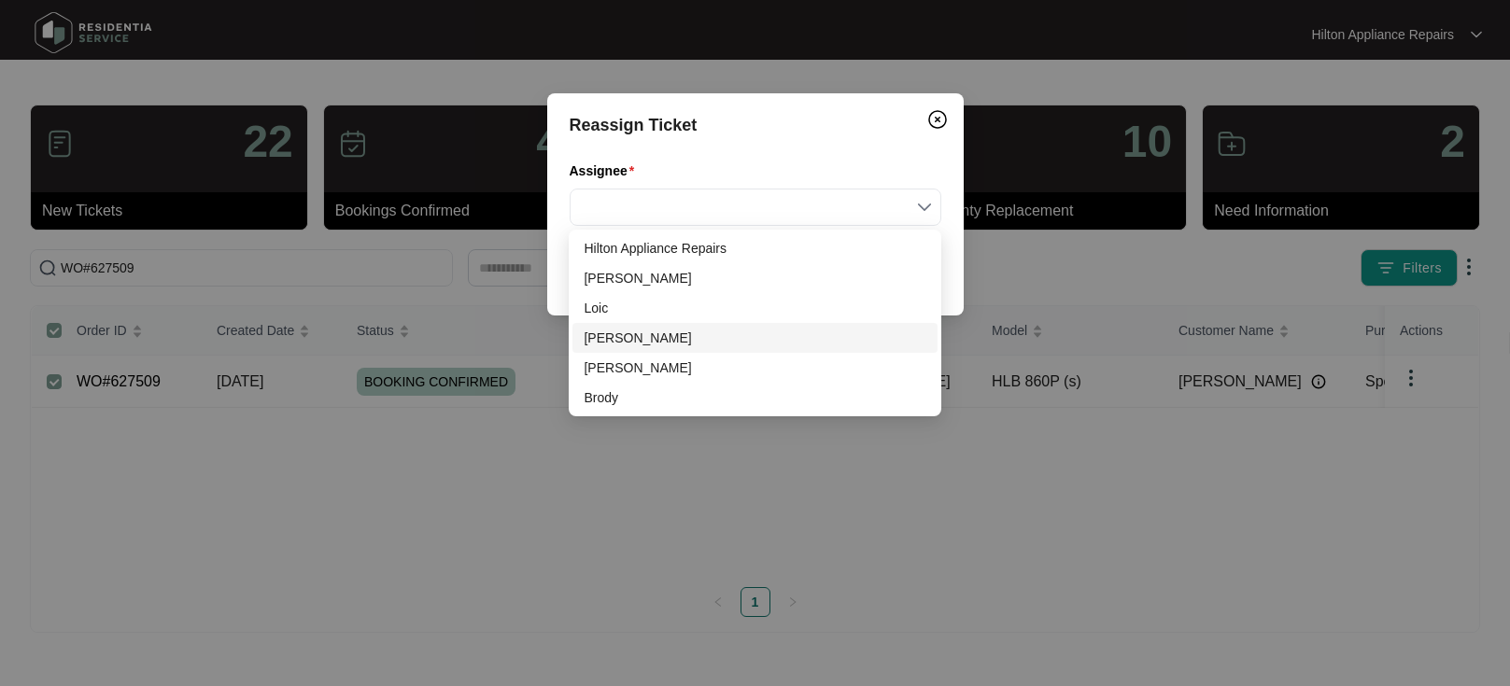
click at [605, 336] on div "[PERSON_NAME]" at bounding box center [755, 338] width 342 height 21
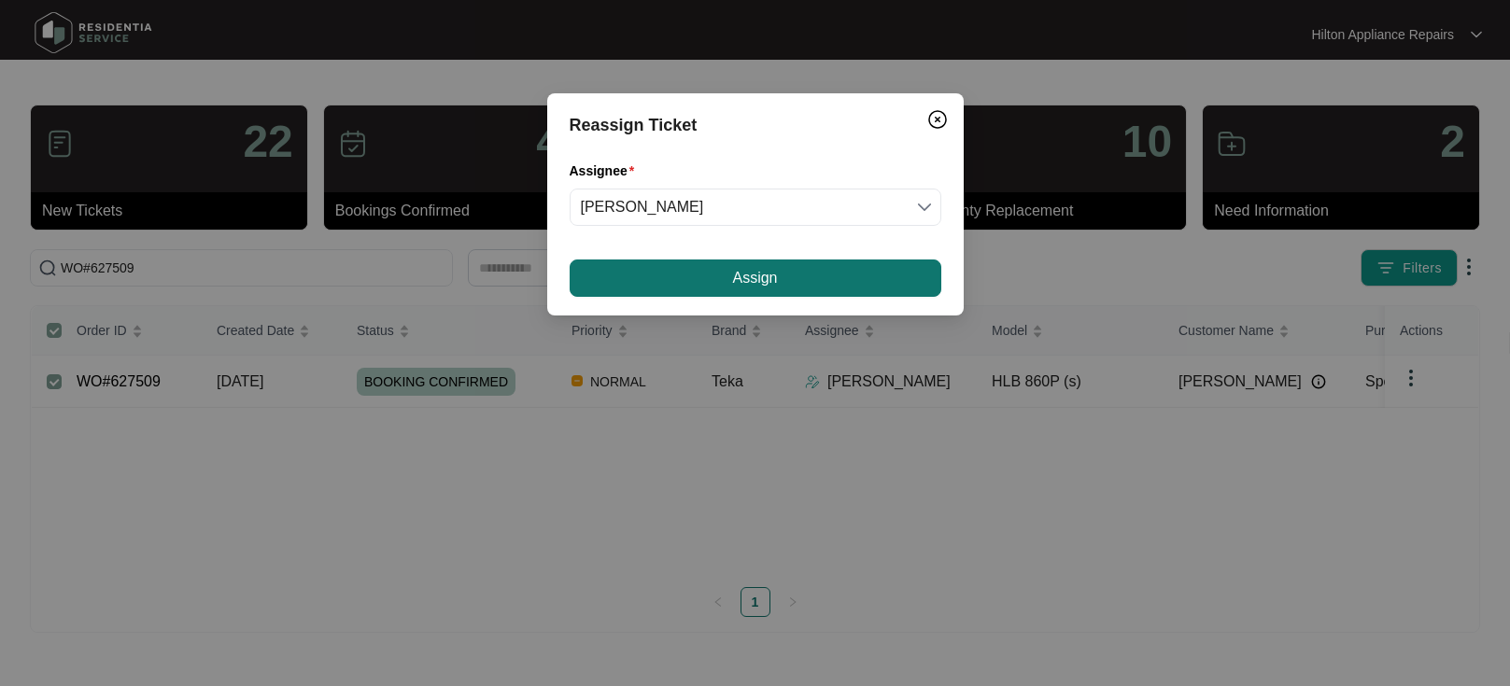
click at [681, 274] on button "Assign" at bounding box center [756, 278] width 372 height 37
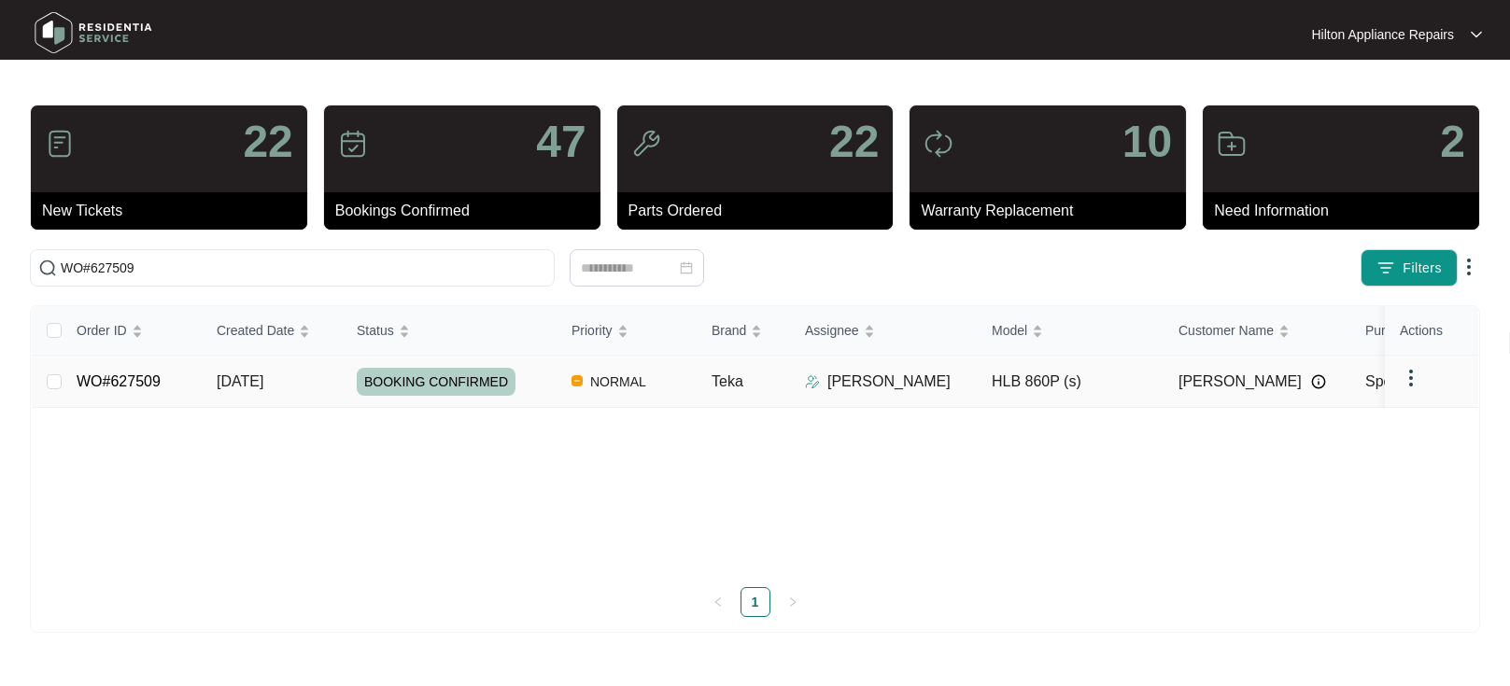
click at [250, 378] on div "Order ID Created Date Status Priority Brand Assignee Model Customer Name Purcha…" at bounding box center [755, 461] width 1446 height 311
click at [263, 374] on span "[DATE]" at bounding box center [240, 382] width 47 height 16
